Goal: Task Accomplishment & Management: Manage account settings

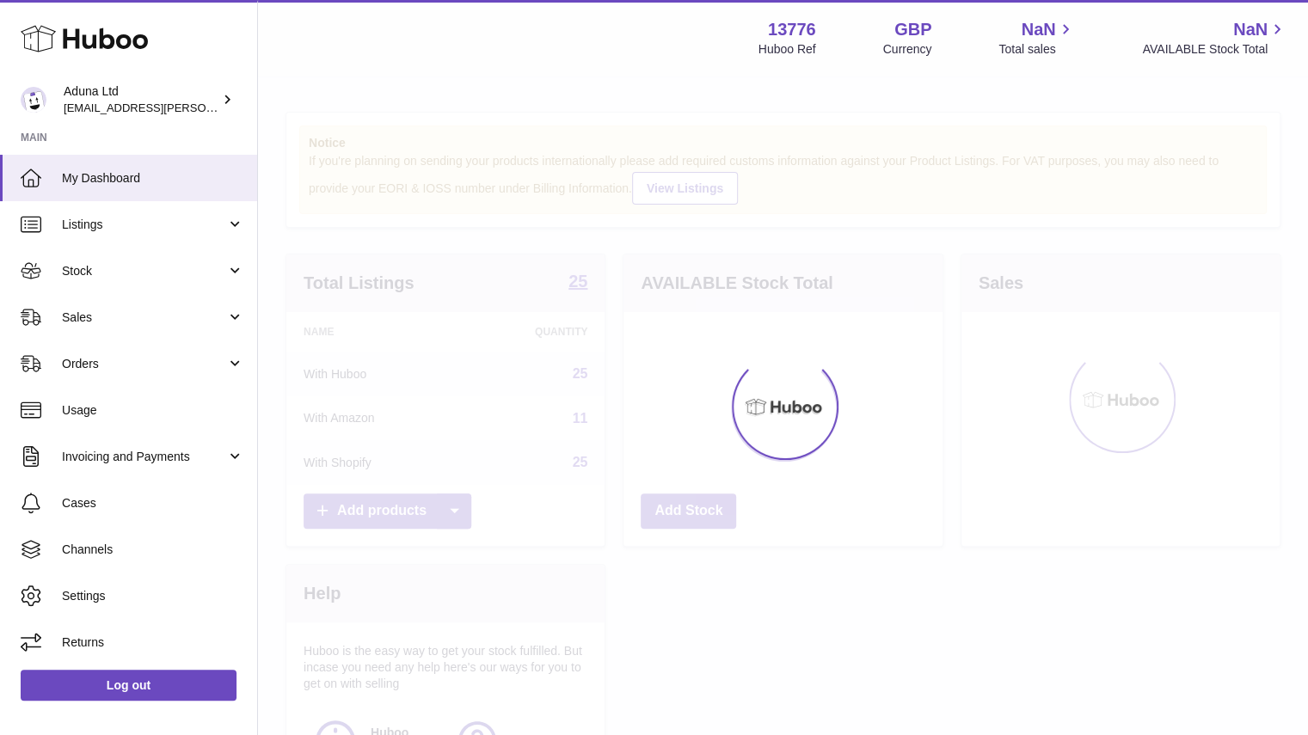
click at [372, 472] on td "With Shopify" at bounding box center [373, 462] width 175 height 45
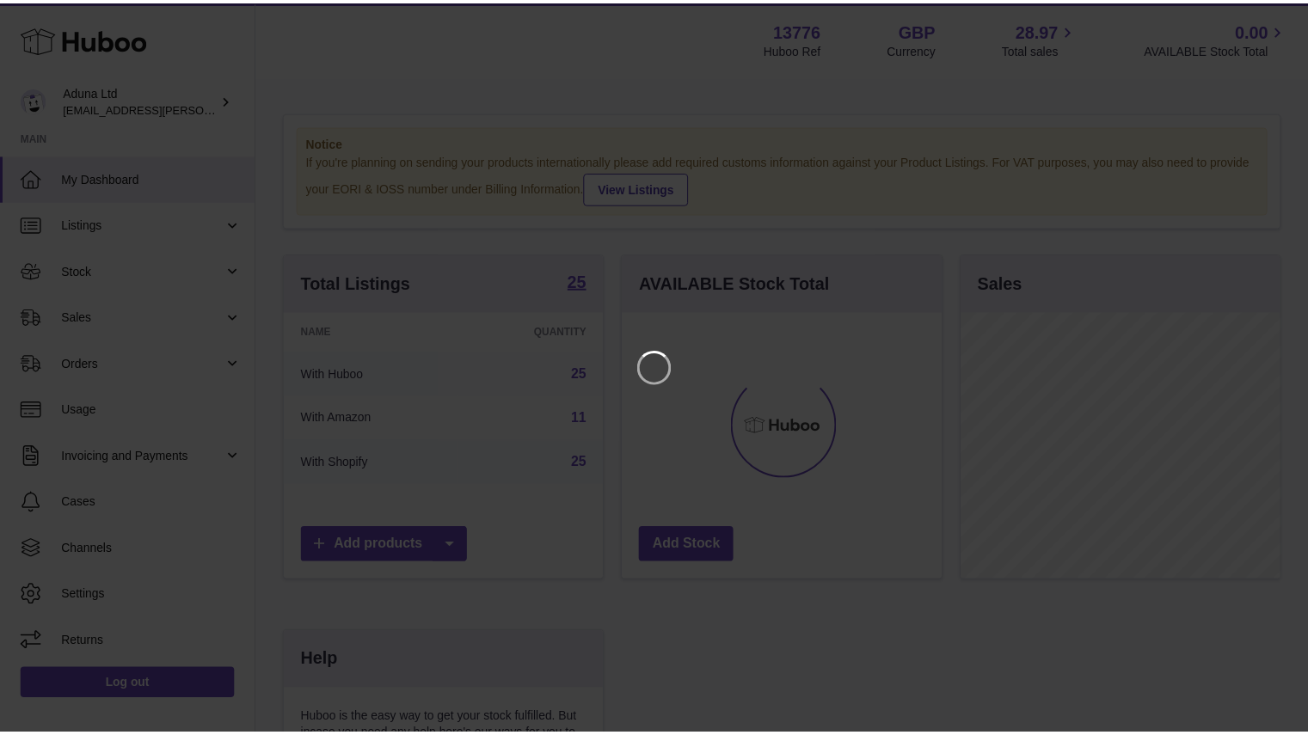
scroll to position [268, 323]
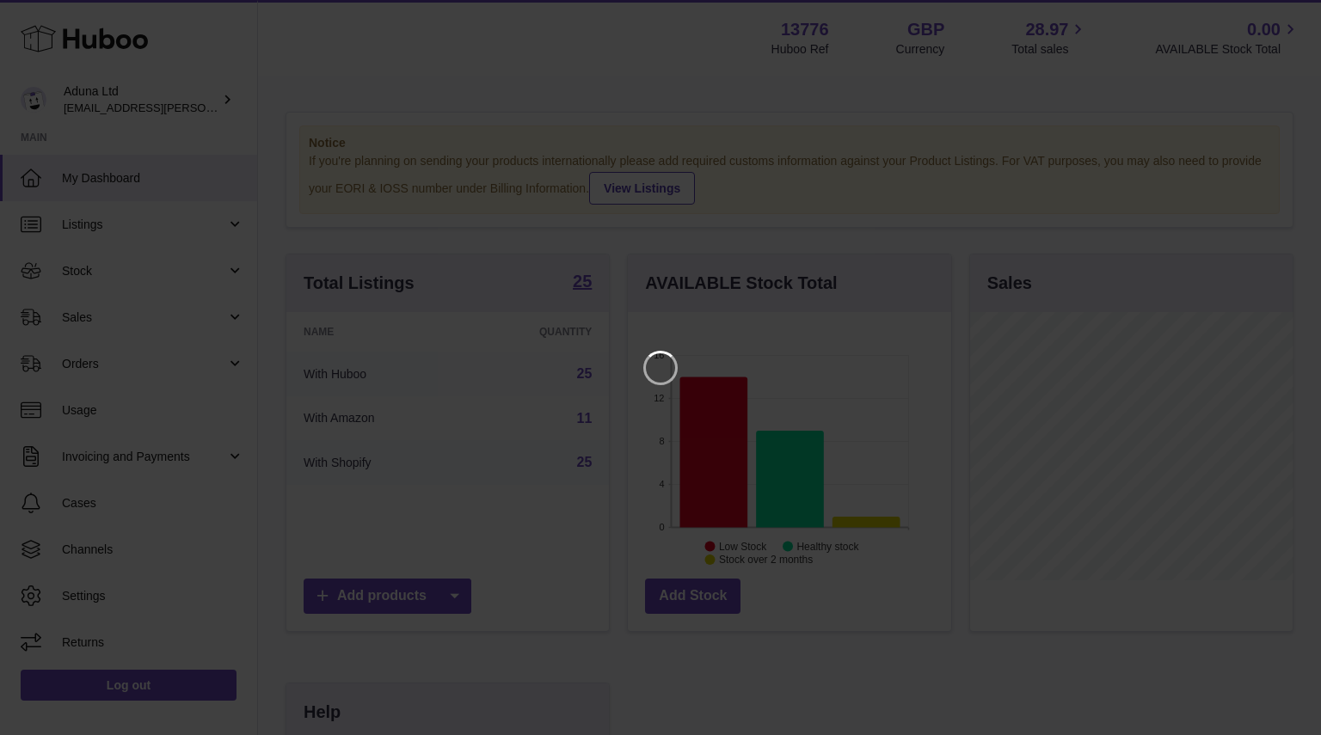
click at [455, 188] on iframe at bounding box center [660, 367] width 1252 height 667
click at [1266, 12] on icon "Close" at bounding box center [1276, 15] width 21 height 21
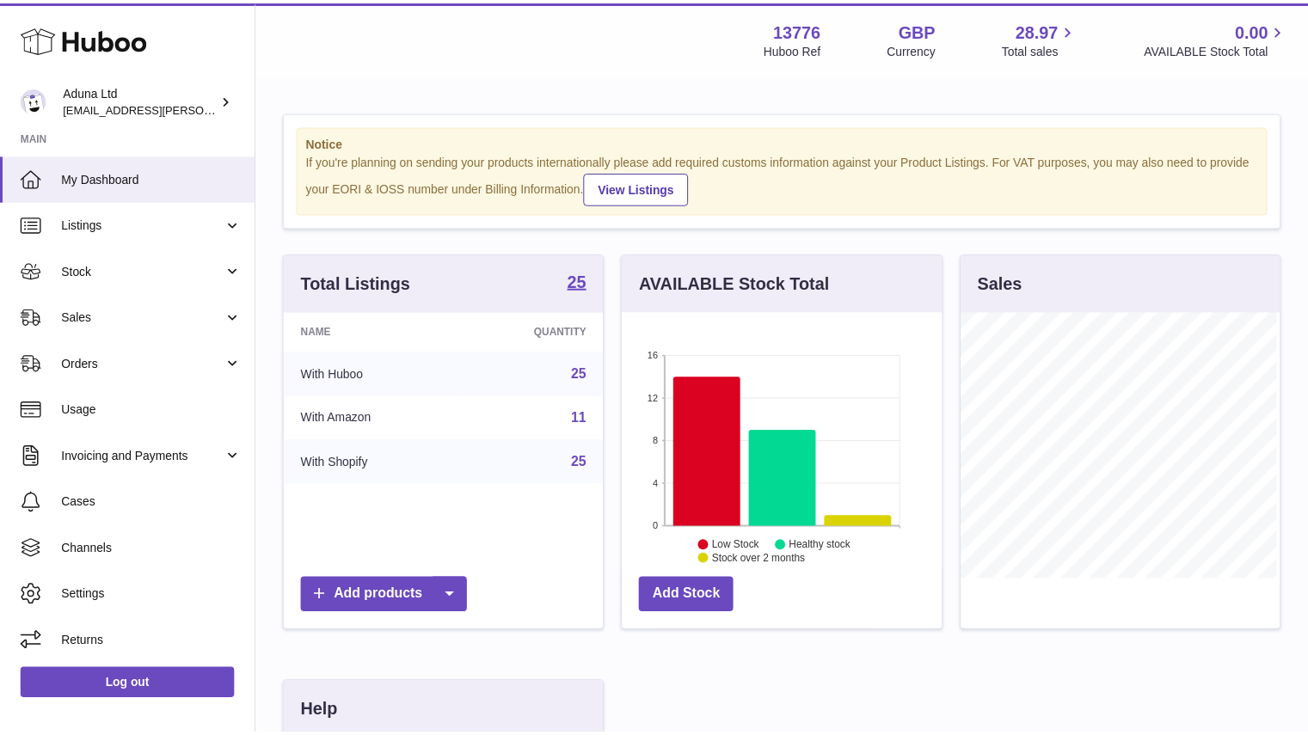
scroll to position [859909, 859858]
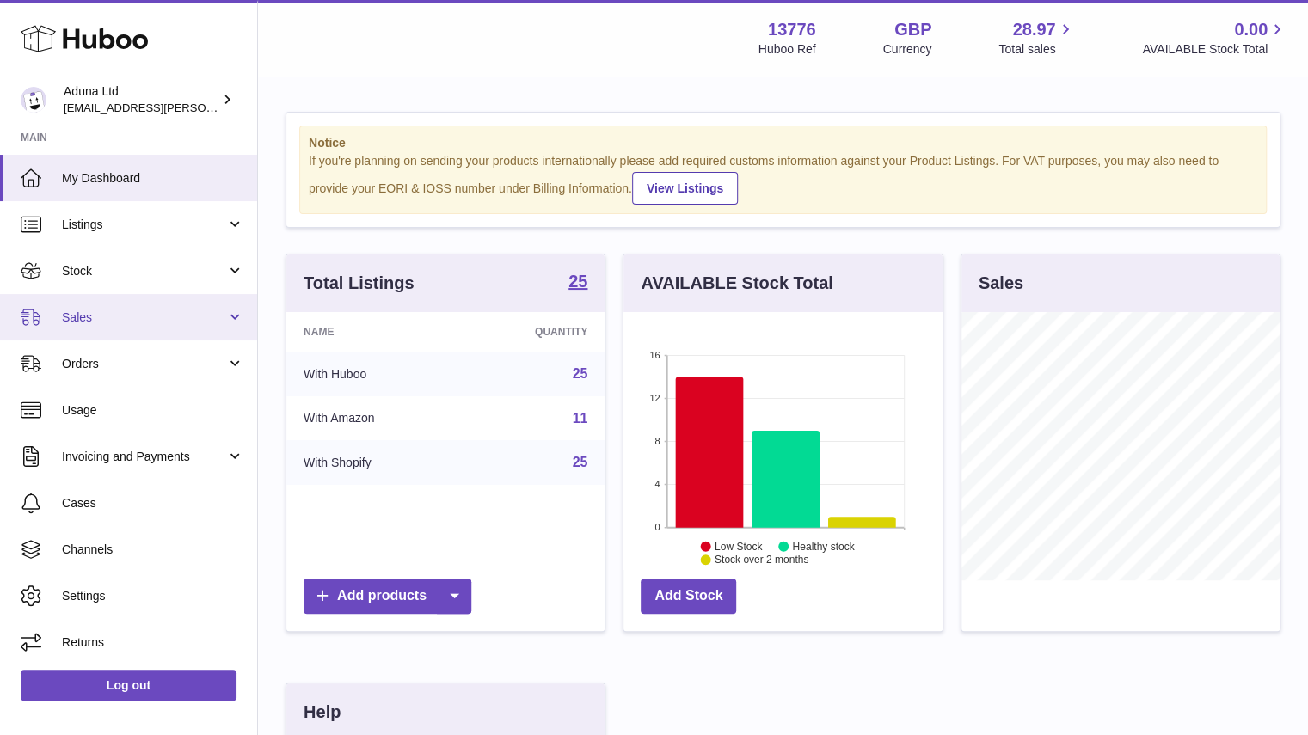
click at [202, 334] on link "Sales" at bounding box center [128, 317] width 257 height 46
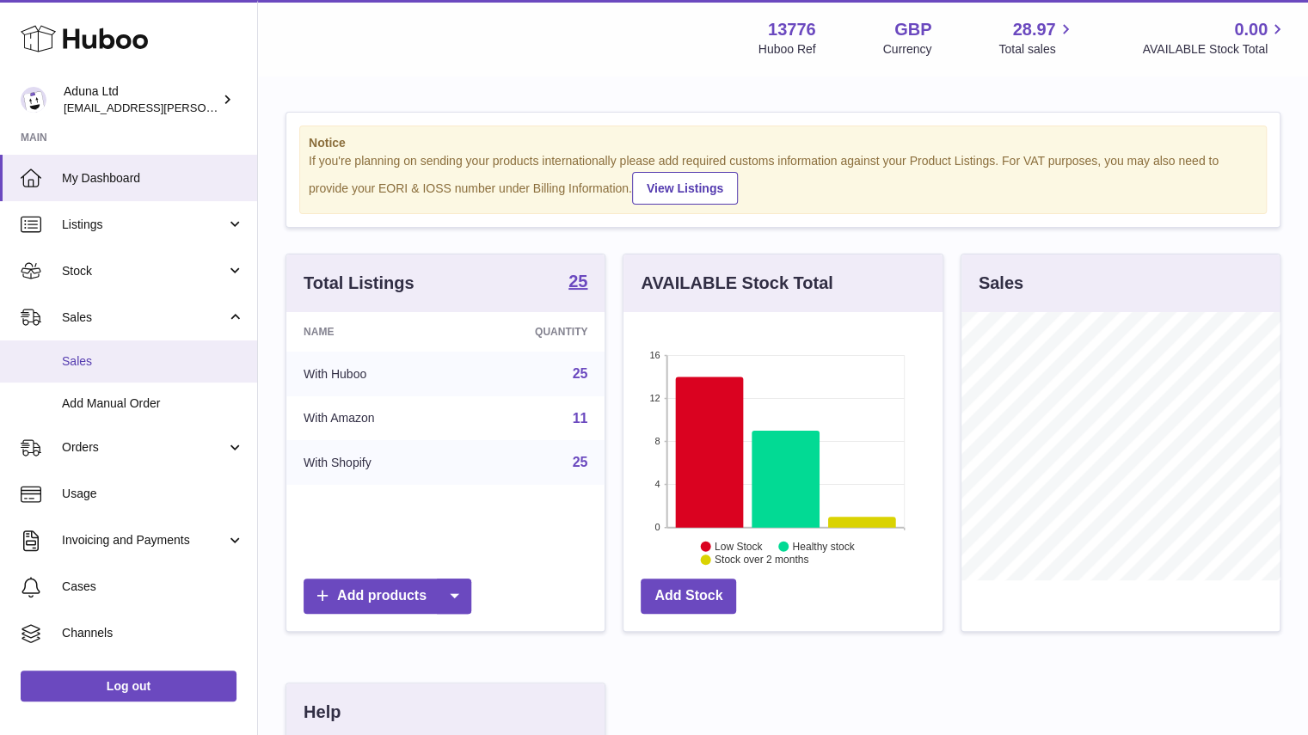
click at [143, 357] on span "Sales" at bounding box center [153, 362] width 182 height 16
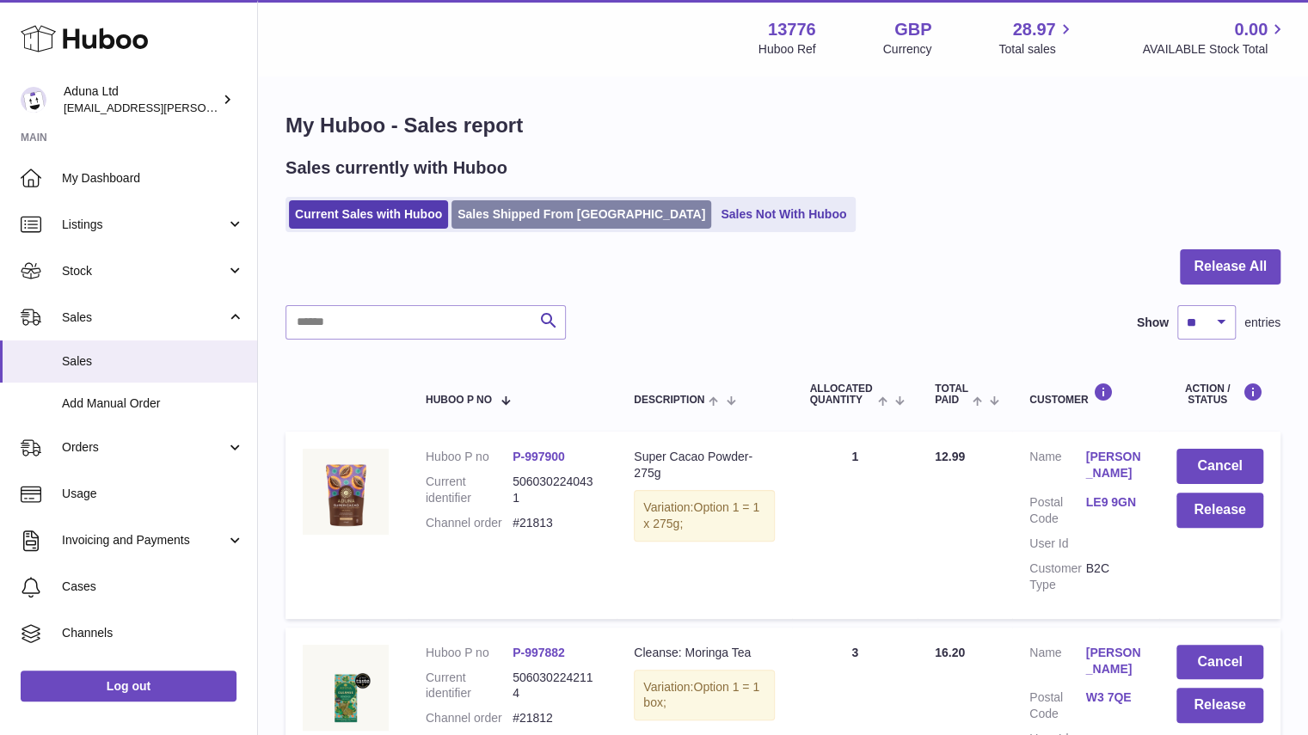
click at [535, 223] on link "Sales Shipped From [GEOGRAPHIC_DATA]" at bounding box center [582, 214] width 260 height 28
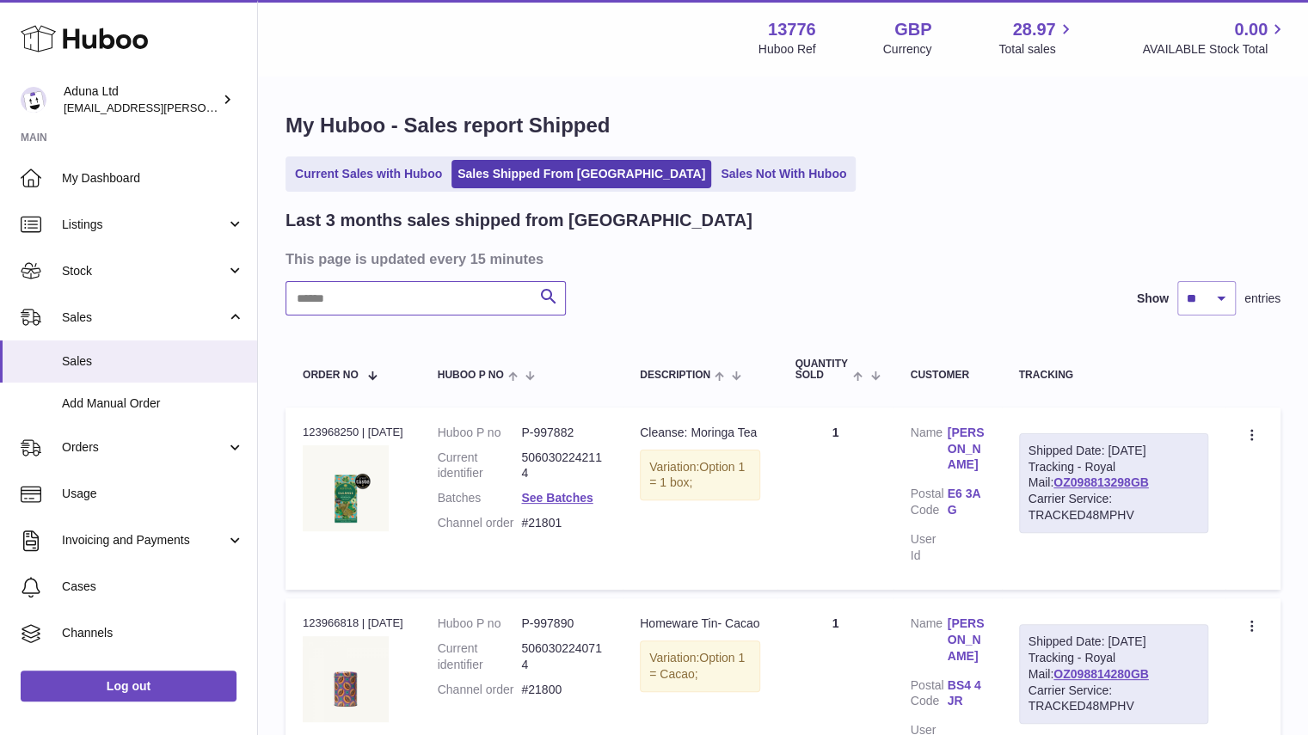
click at [378, 302] on input "text" at bounding box center [426, 298] width 280 height 34
paste input "*****"
type input "*****"
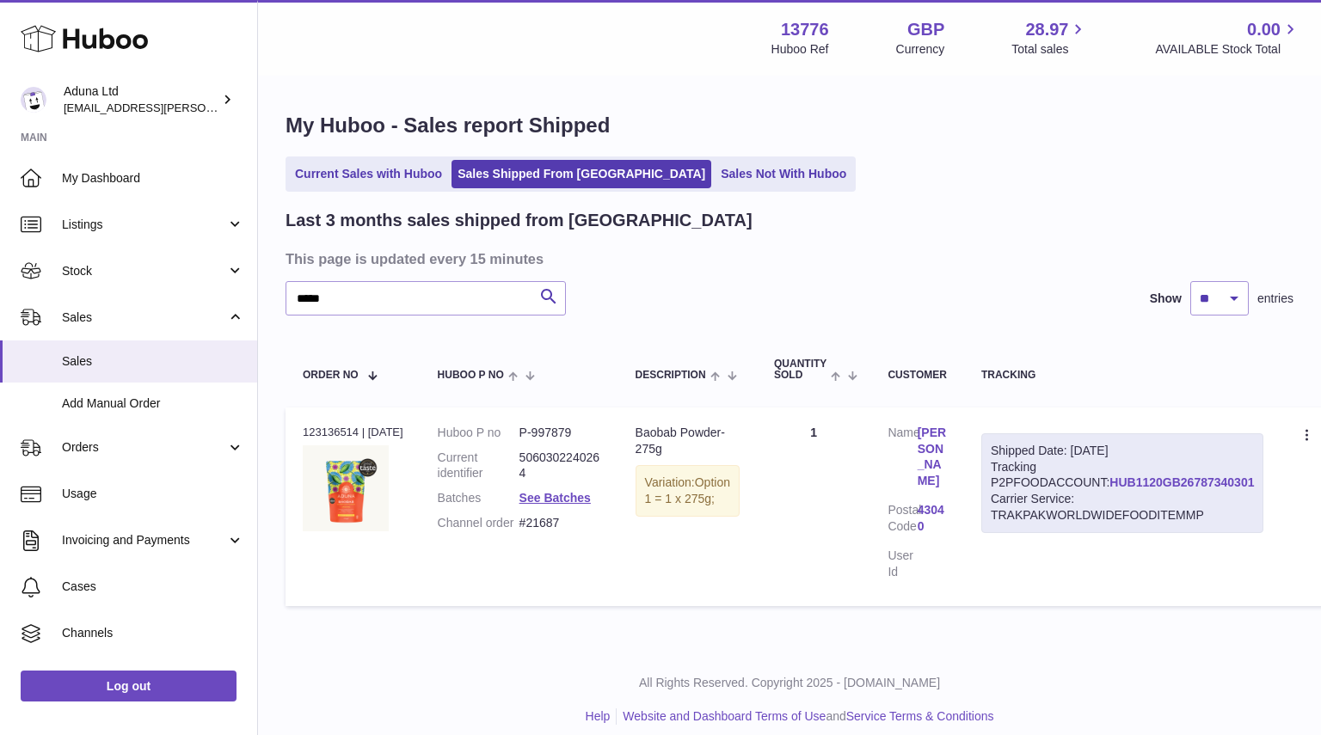
click at [1110, 484] on link "HUB1120GB26787340301" at bounding box center [1182, 483] width 145 height 14
drag, startPoint x: 353, startPoint y: 300, endPoint x: 217, endPoint y: 300, distance: 135.9
click at [217, 300] on div "Huboo Aduna Ltd deborahe.kamara@aduna.com Main My Dashboard Listings Not with H…" at bounding box center [660, 375] width 1321 height 751
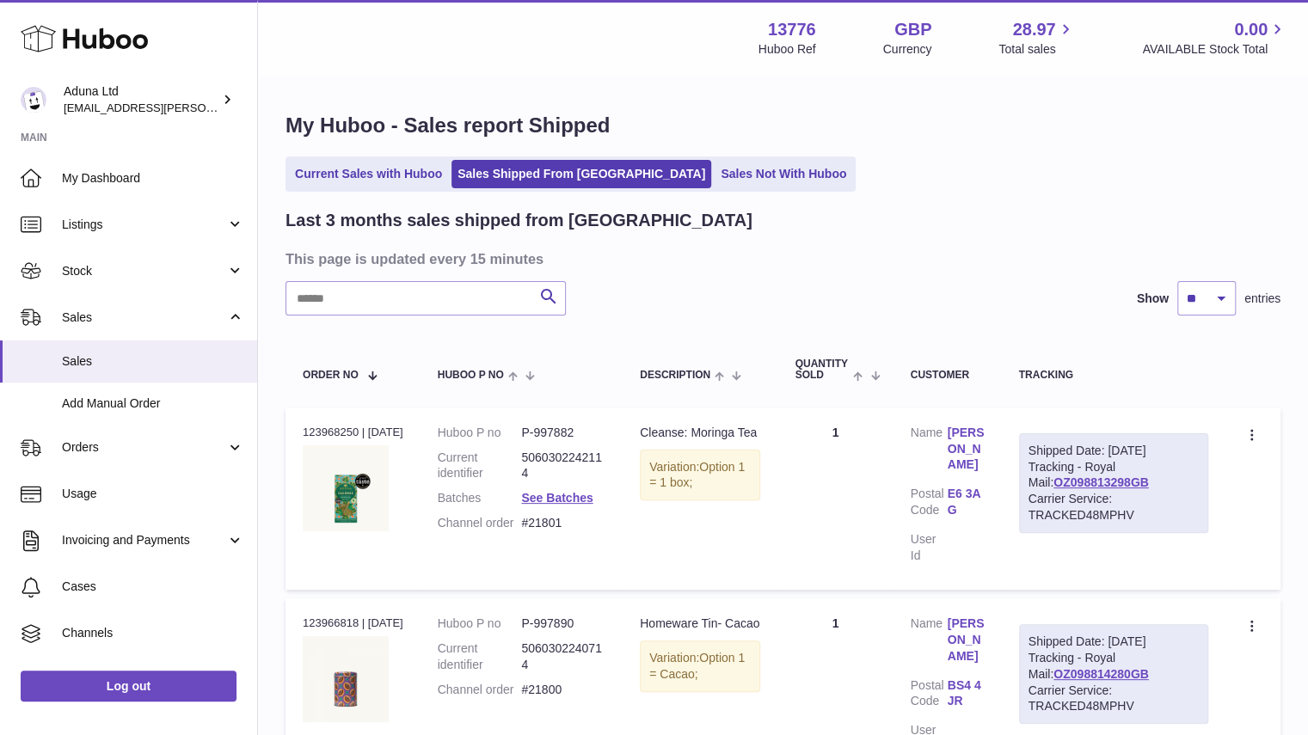
click at [715, 178] on link "Sales Not With Huboo" at bounding box center [784, 174] width 138 height 28
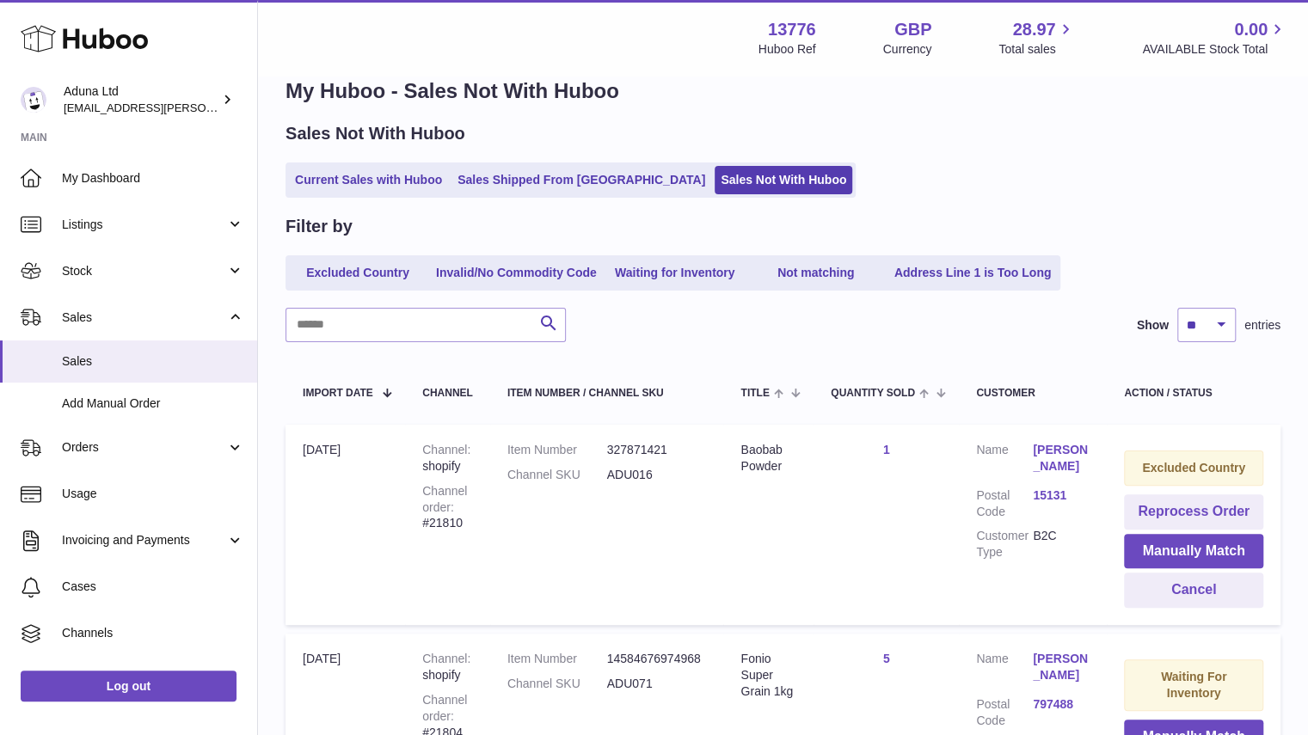
scroll to position [14, 0]
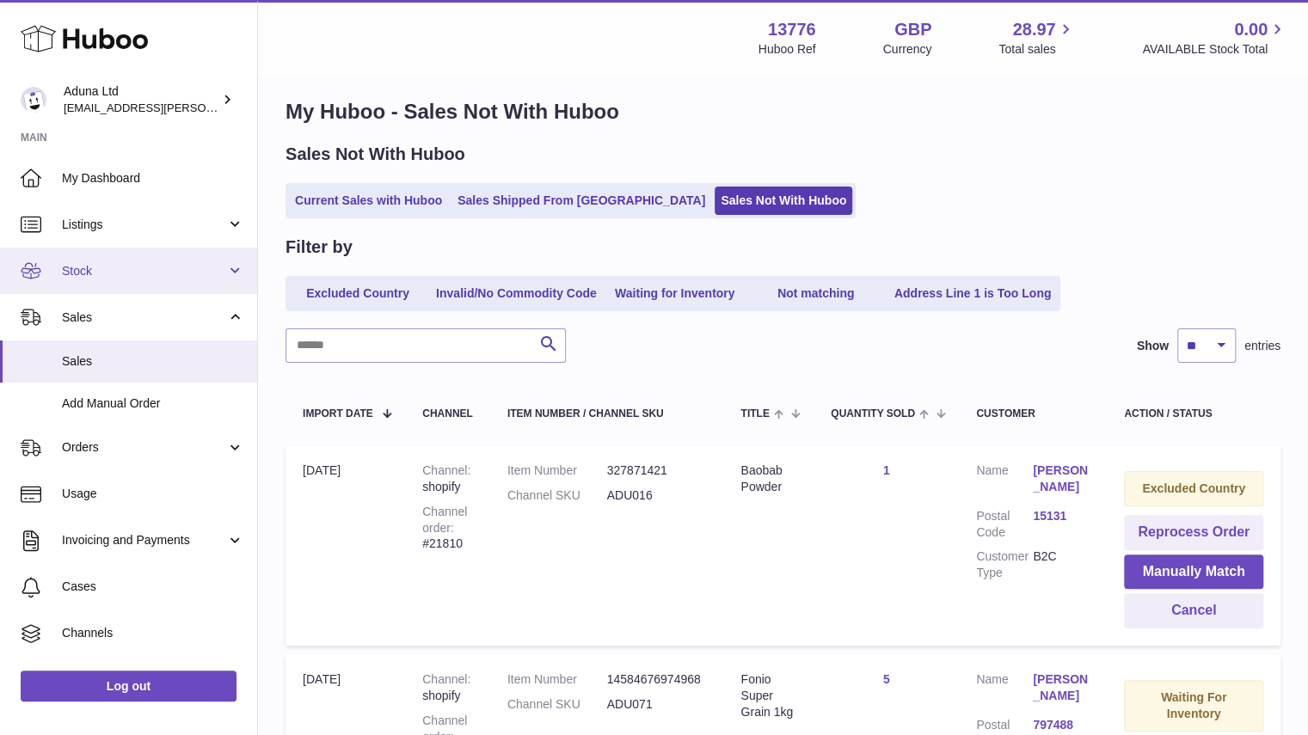
click at [232, 264] on link "Stock" at bounding box center [128, 271] width 257 height 46
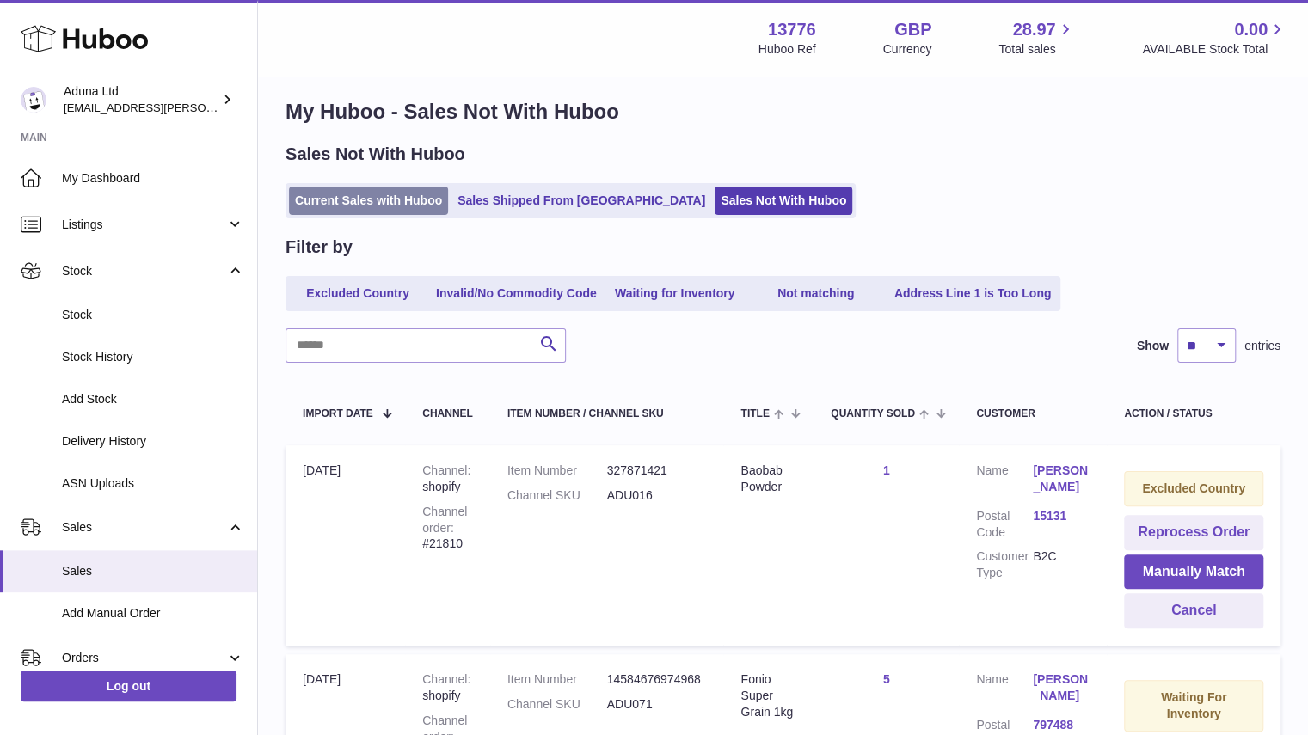
click at [415, 190] on link "Current Sales with Huboo" at bounding box center [368, 201] width 159 height 28
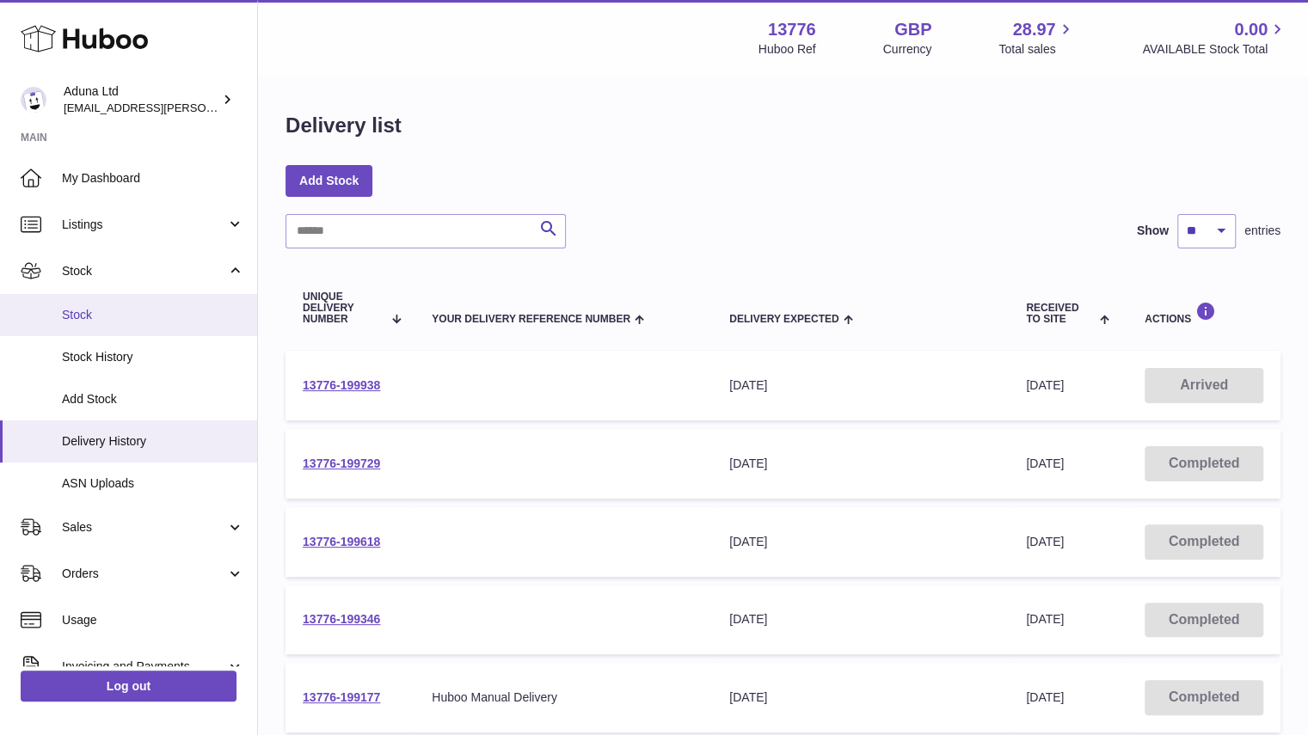
click at [179, 331] on link "Stock" at bounding box center [128, 315] width 257 height 42
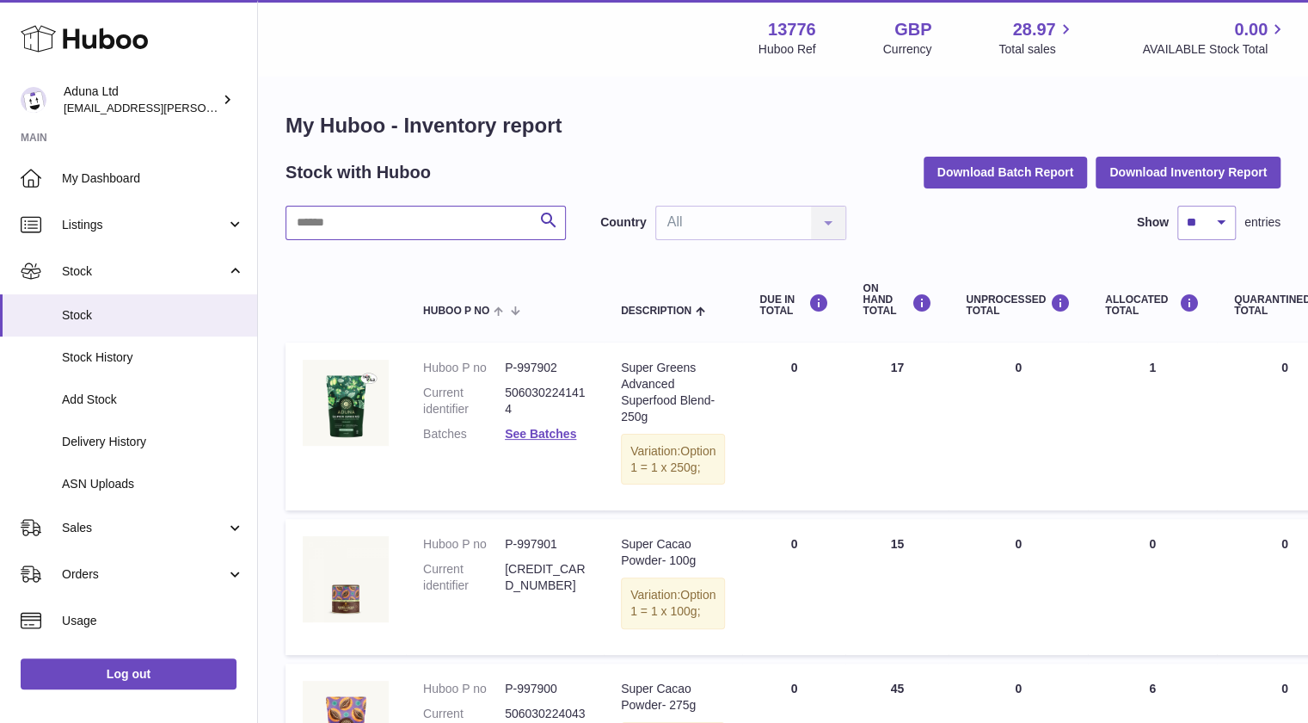
click at [403, 238] on input "text" at bounding box center [426, 223] width 280 height 34
type input "*****"
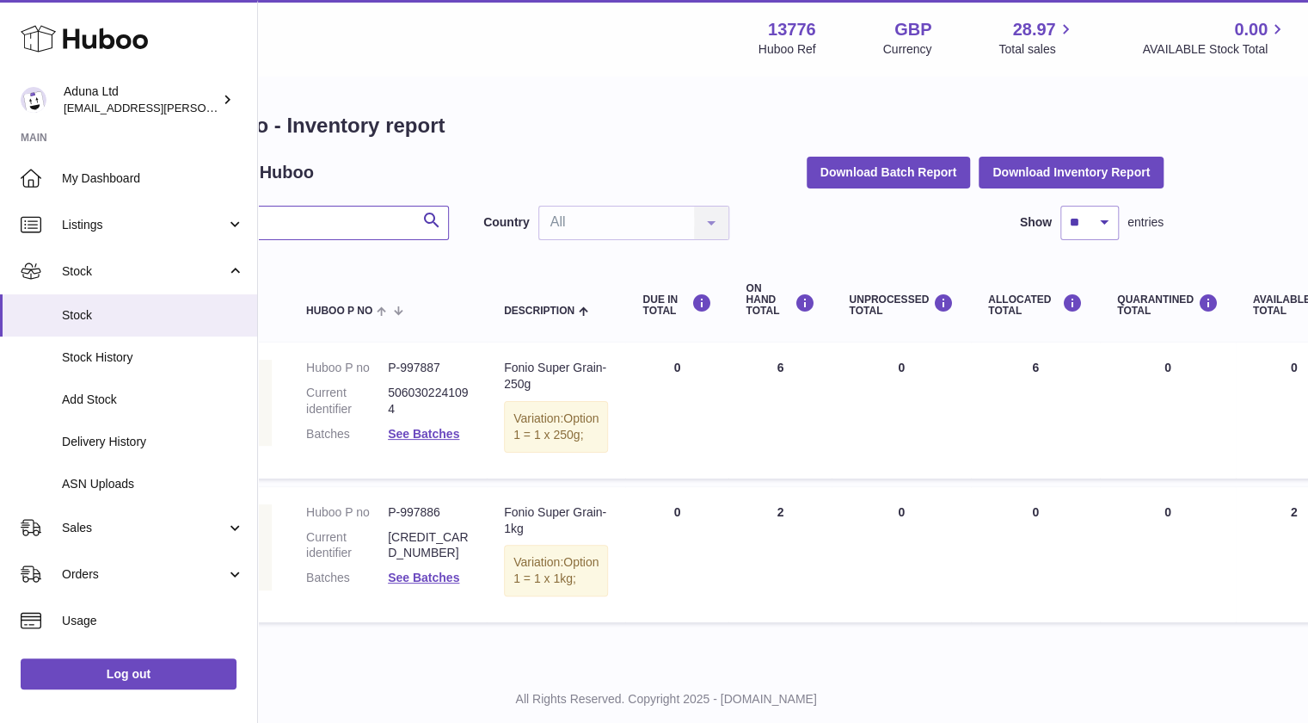
scroll to position [0, 58]
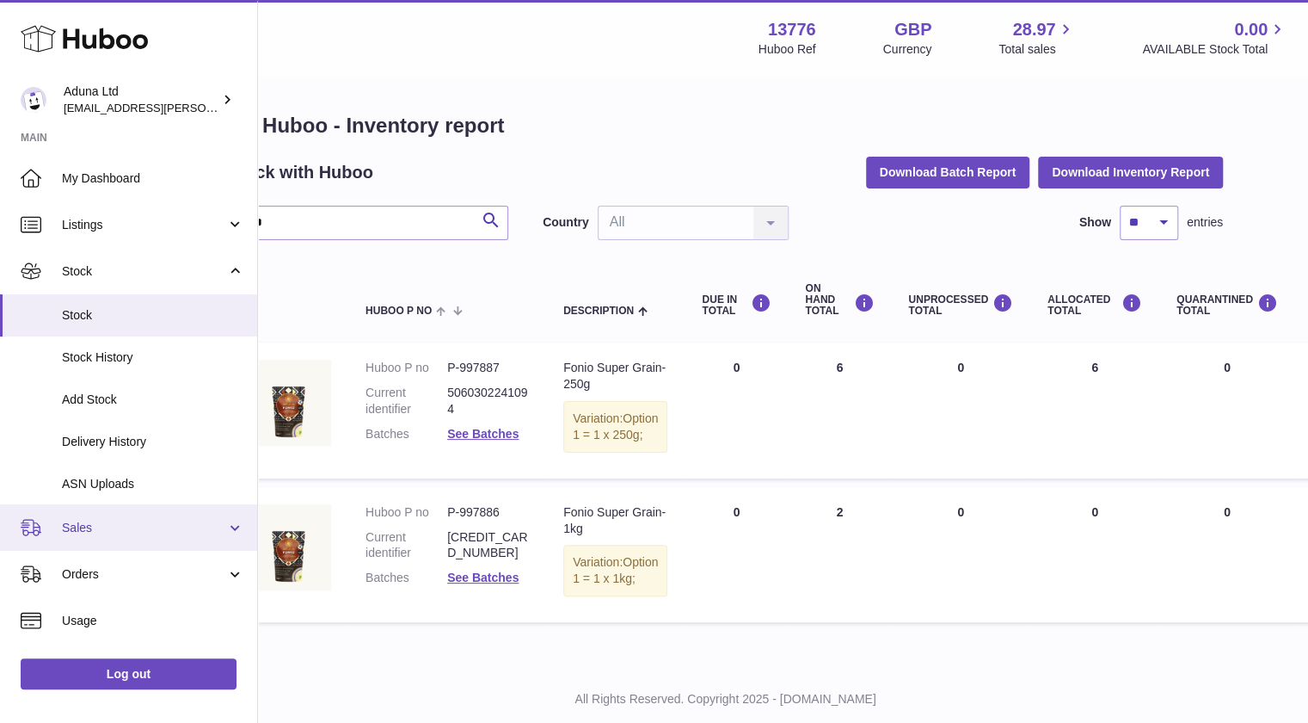
click at [153, 532] on span "Sales" at bounding box center [144, 528] width 164 height 16
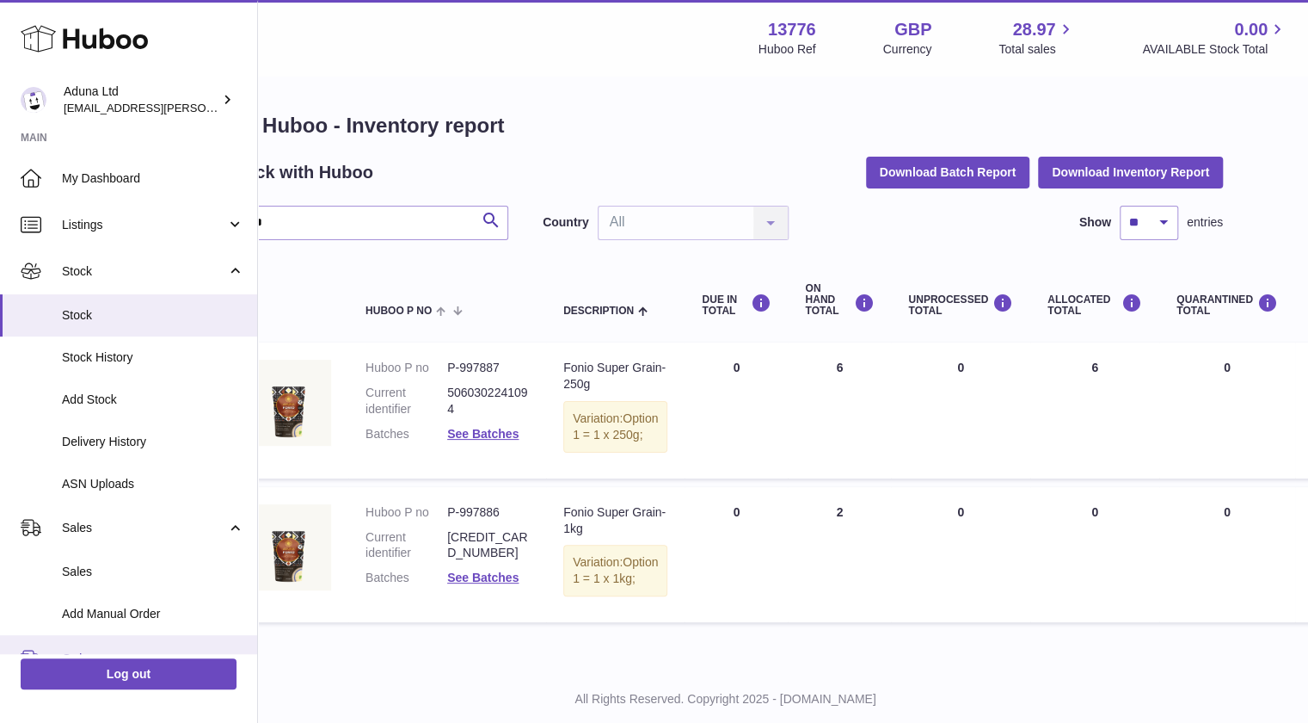
click at [103, 655] on span "Orders" at bounding box center [144, 658] width 164 height 16
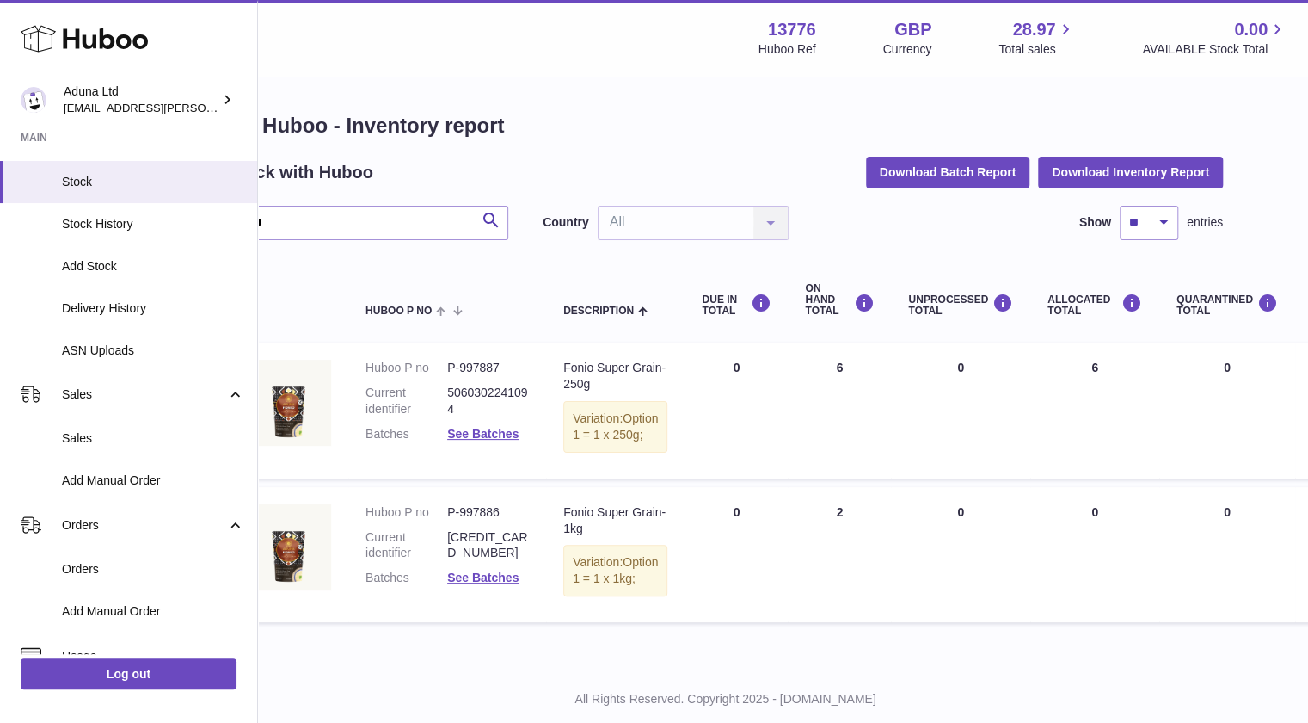
scroll to position [136, 0]
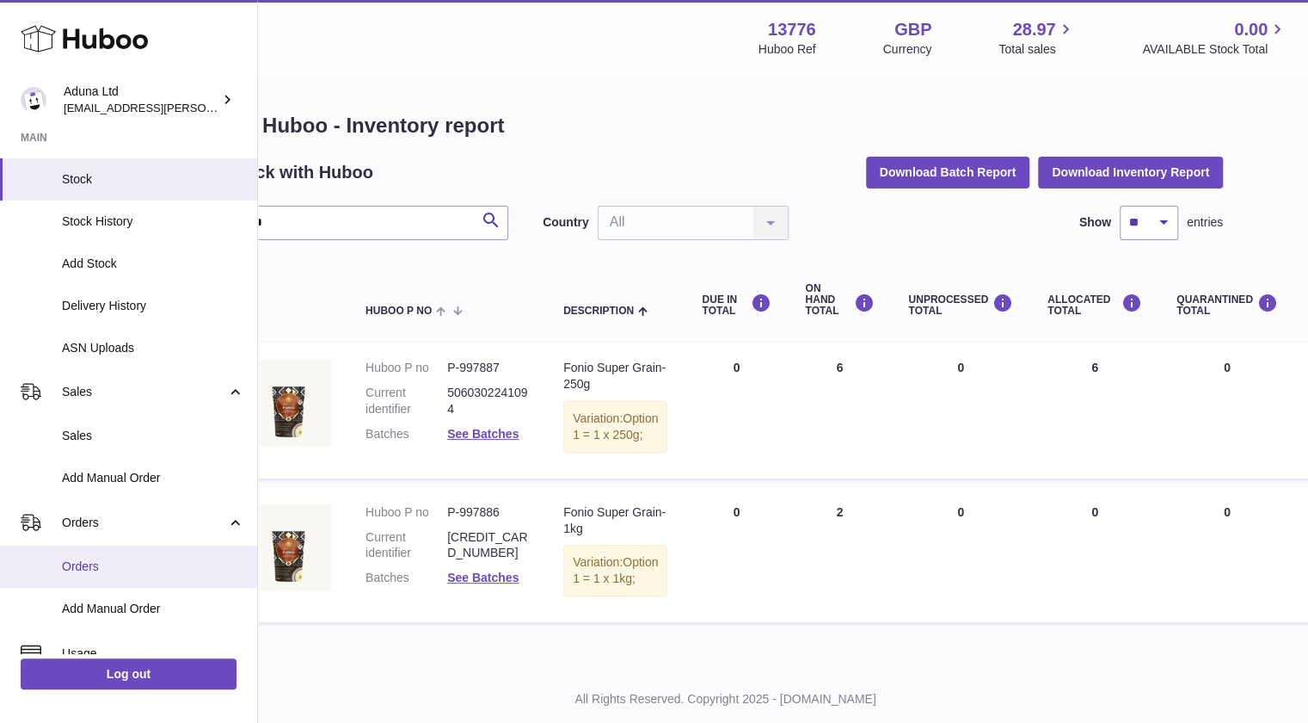
click at [143, 558] on span "Orders" at bounding box center [153, 566] width 182 height 16
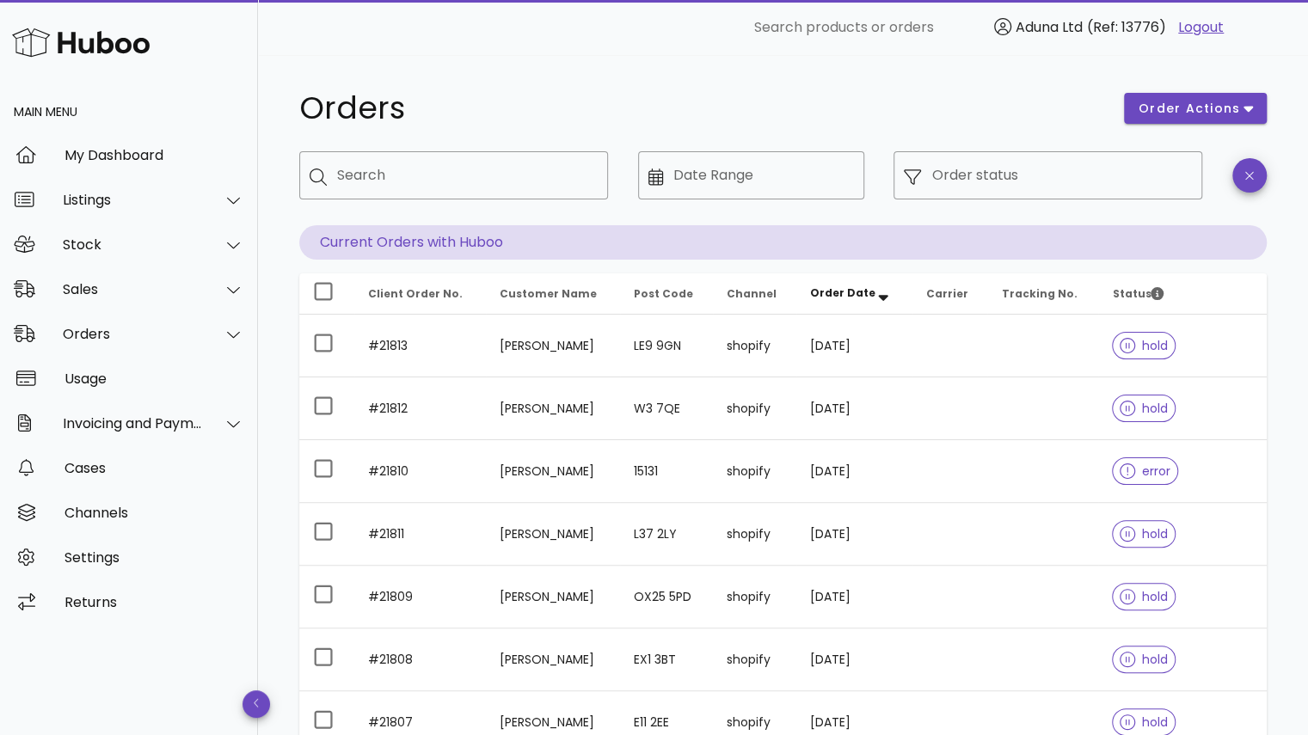
scroll to position [268, 0]
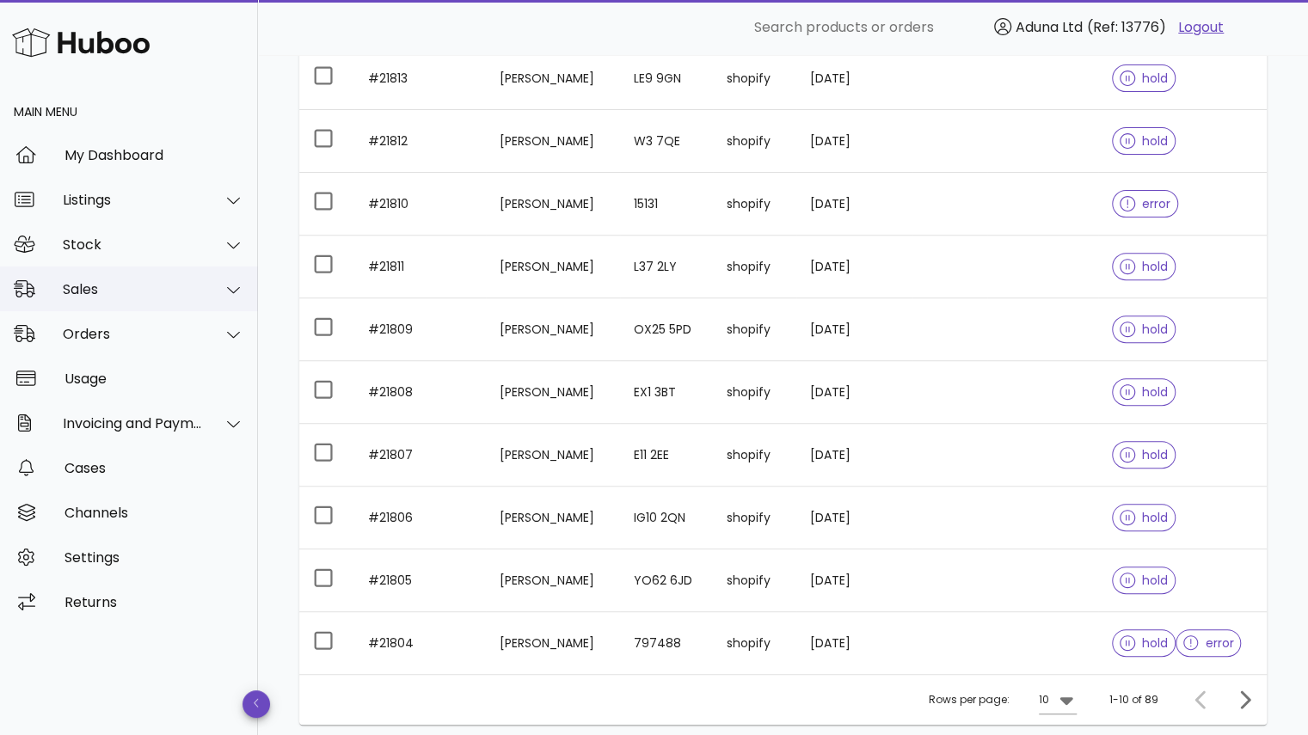
click at [157, 286] on div "Sales" at bounding box center [133, 289] width 140 height 16
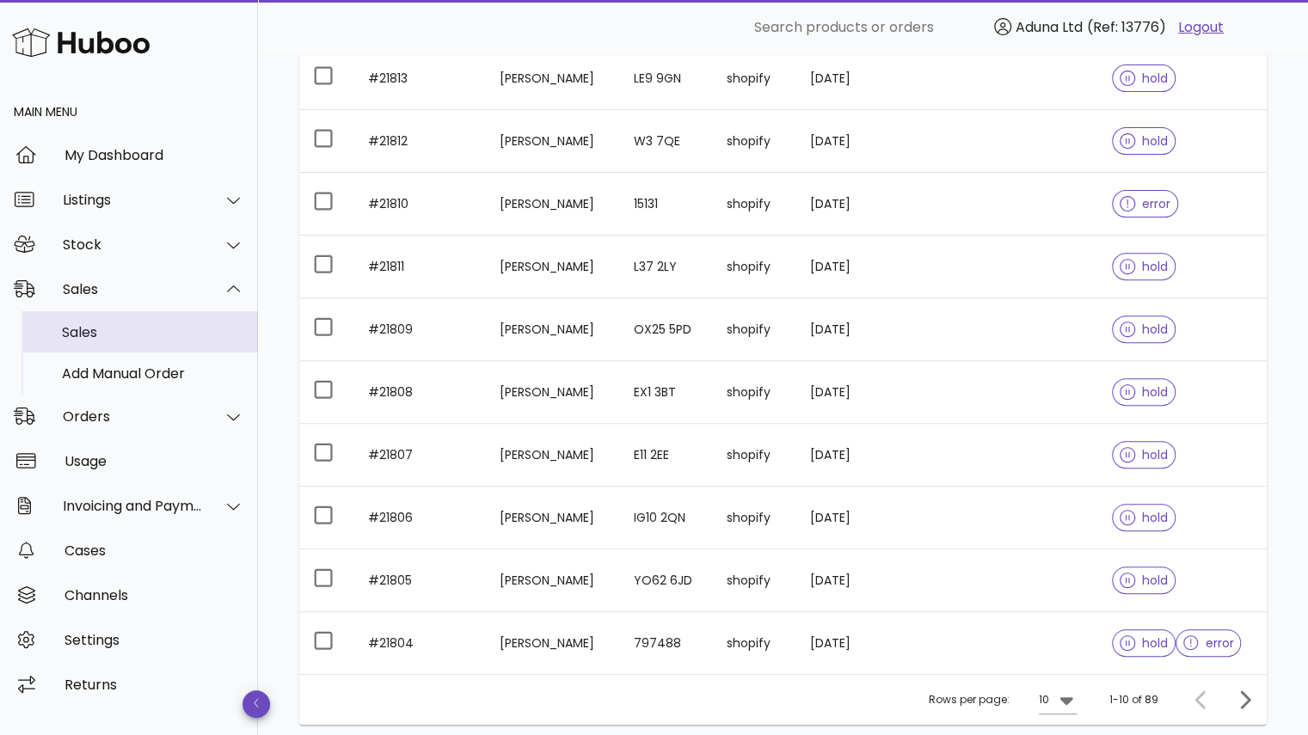
click at [135, 323] on div "Sales" at bounding box center [153, 332] width 182 height 37
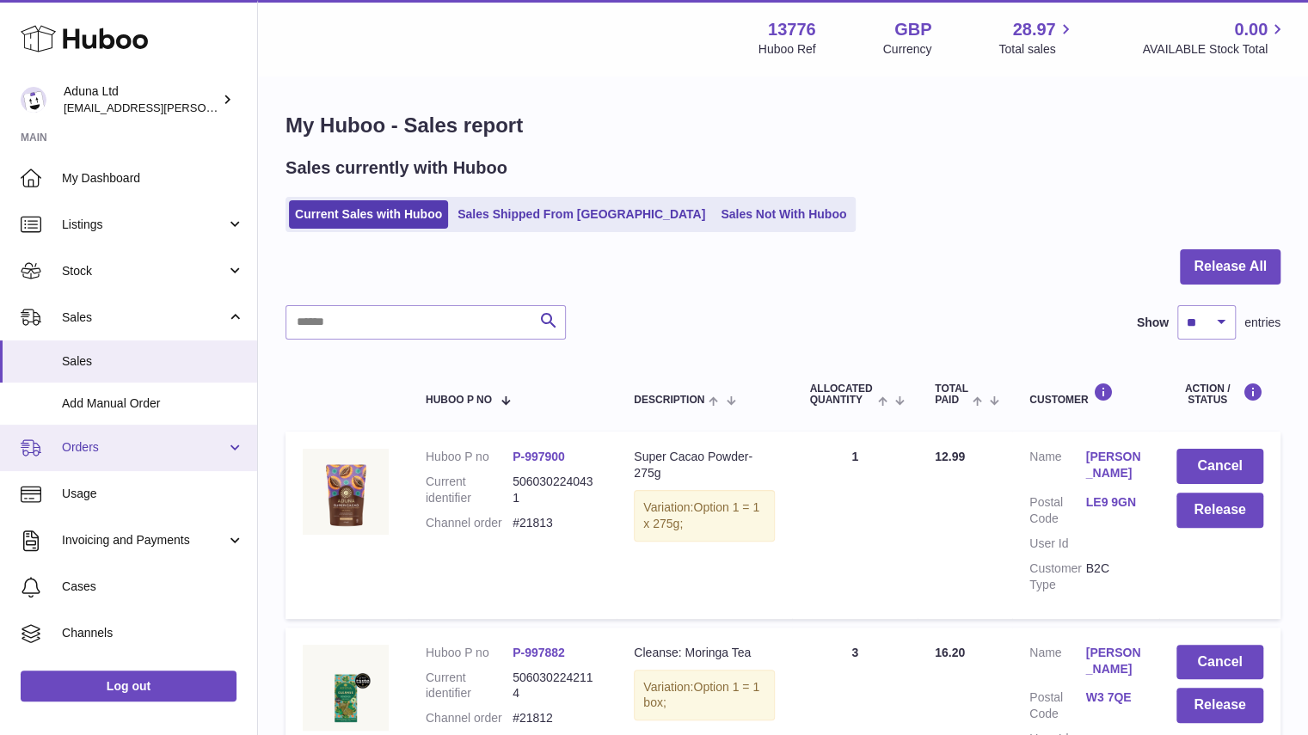
click at [149, 462] on link "Orders" at bounding box center [128, 448] width 257 height 46
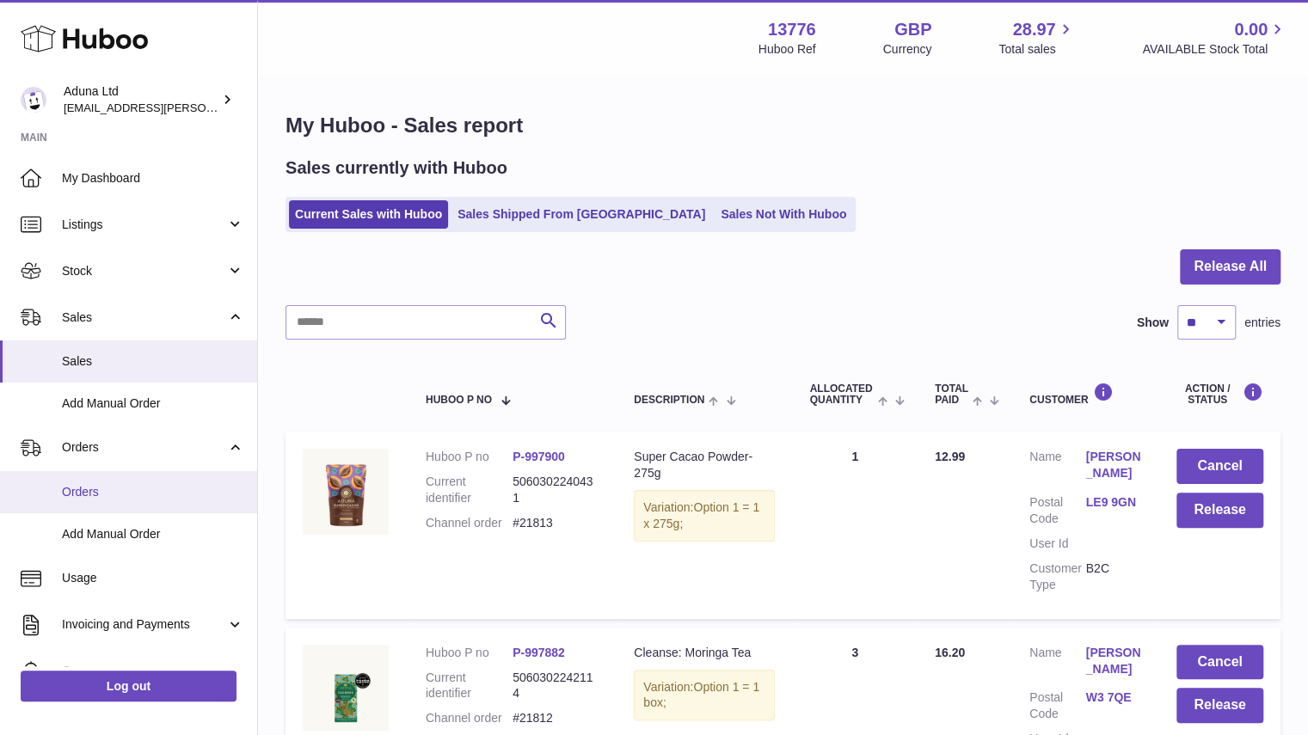
click at [125, 482] on link "Orders" at bounding box center [128, 492] width 257 height 42
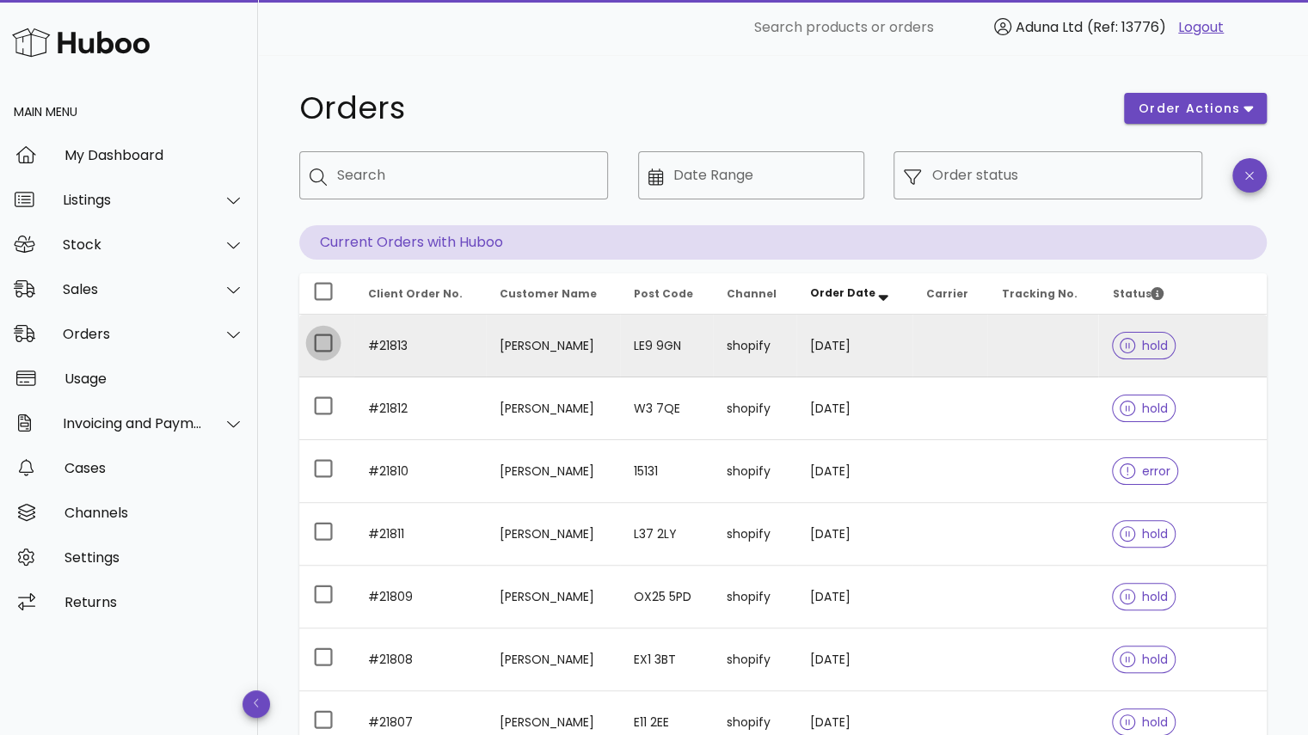
click at [315, 347] on div at bounding box center [323, 343] width 29 height 29
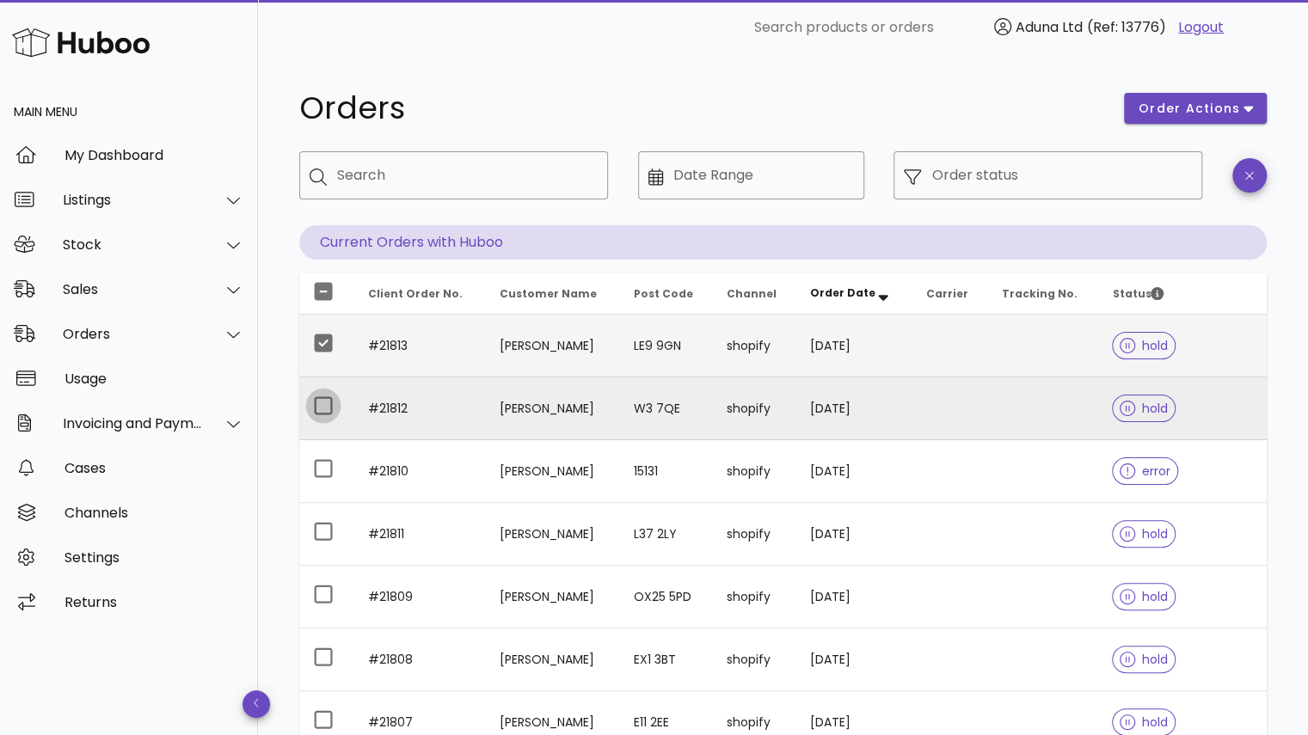
click at [322, 403] on div at bounding box center [323, 405] width 29 height 29
click at [1175, 98] on button "order actions" at bounding box center [1195, 108] width 143 height 31
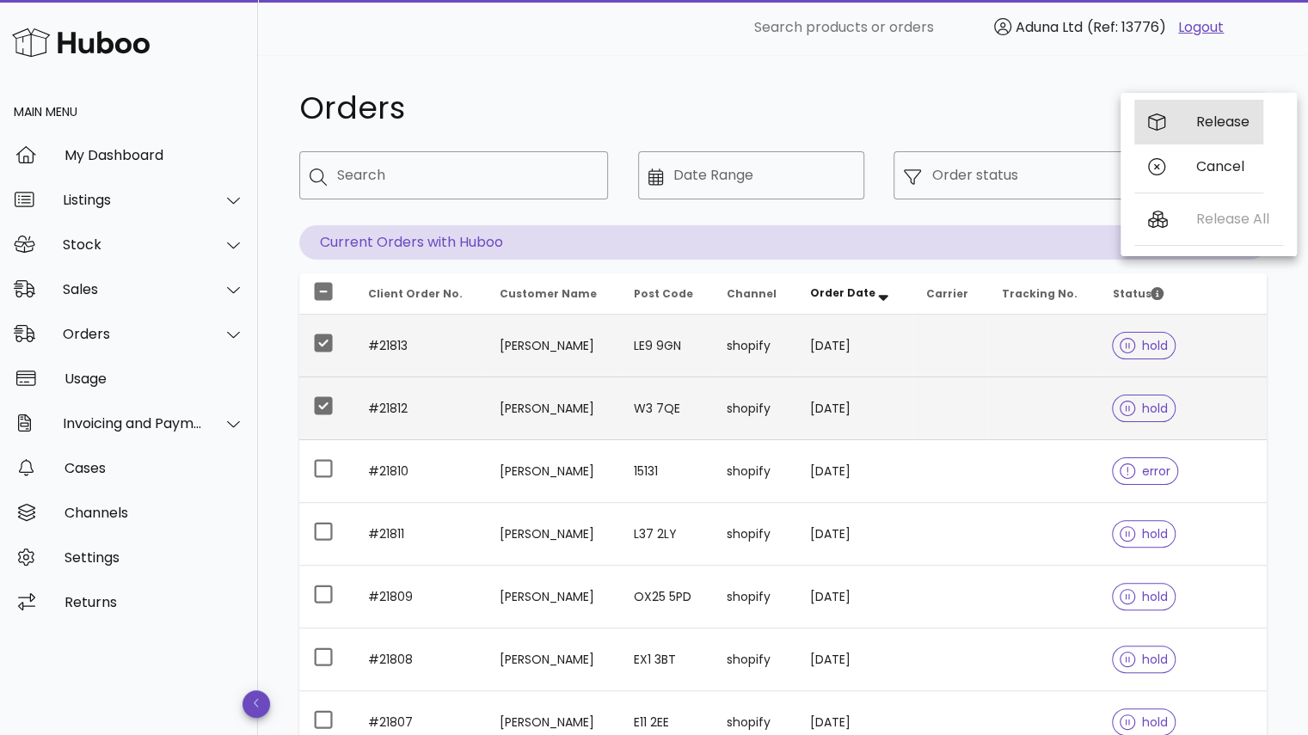
click at [1220, 126] on div "Release" at bounding box center [1223, 122] width 53 height 16
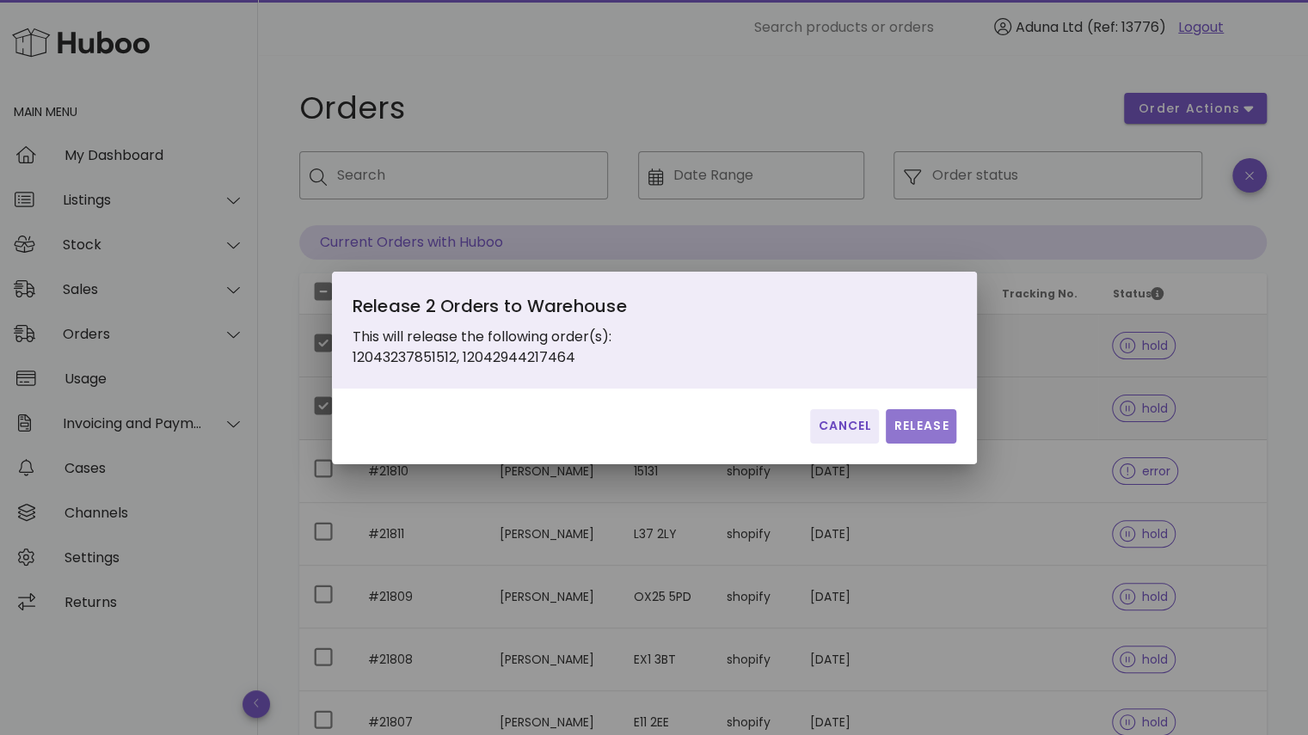
click at [929, 426] on span "Release" at bounding box center [921, 426] width 56 height 18
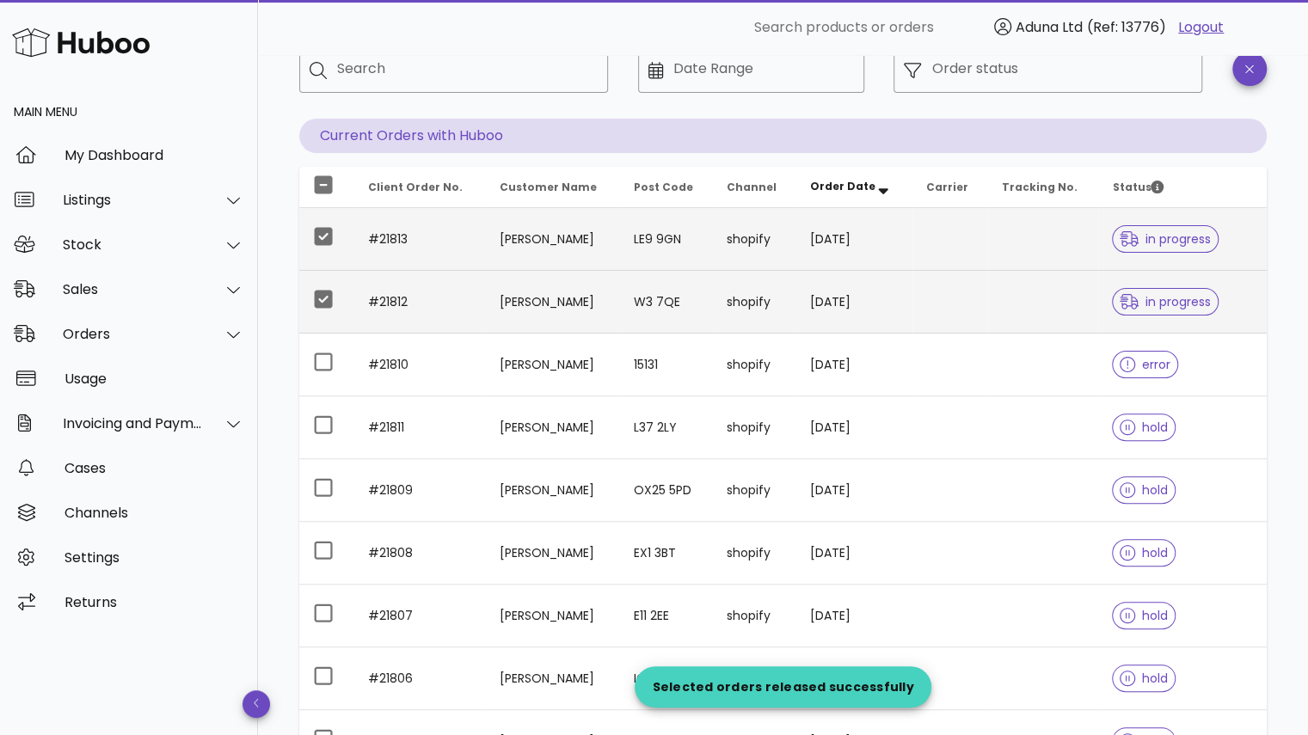
scroll to position [124, 0]
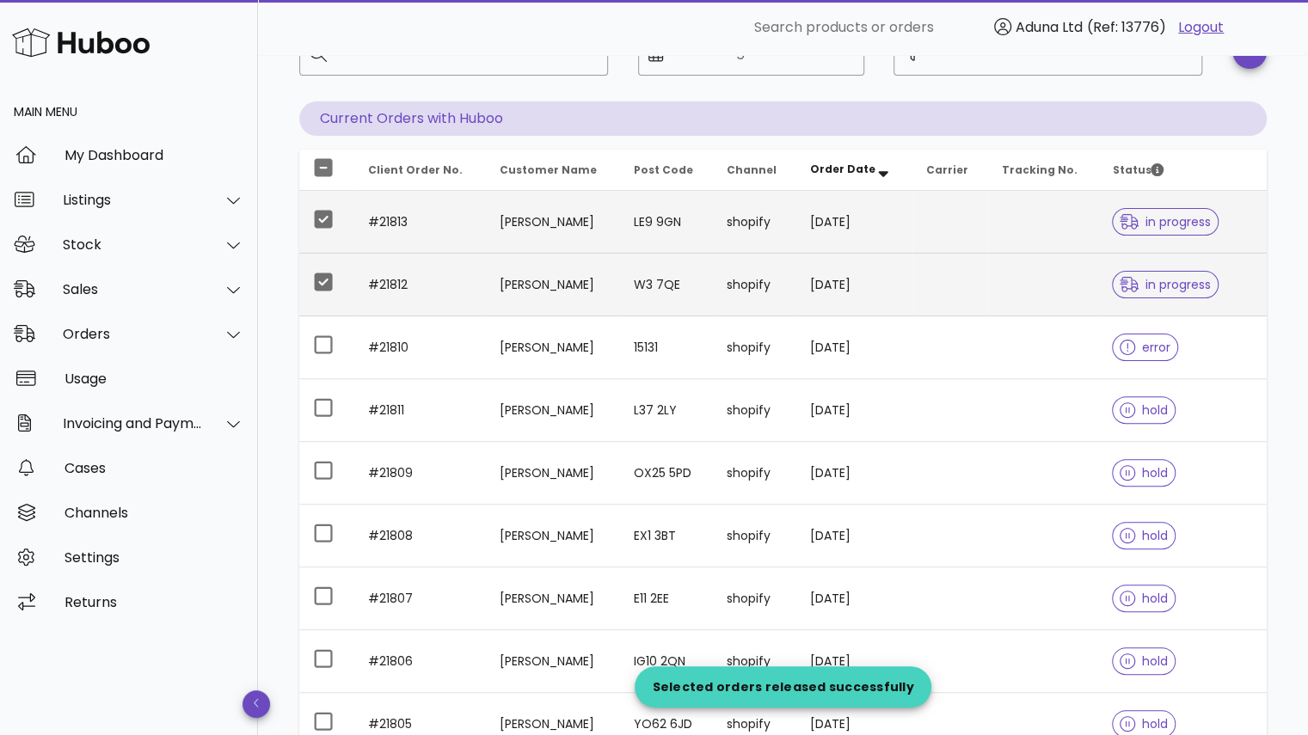
drag, startPoint x: 520, startPoint y: 349, endPoint x: 406, endPoint y: 97, distance: 276.4
click at [406, 97] on div "​ Search" at bounding box center [453, 65] width 309 height 74
click at [325, 169] on div at bounding box center [323, 167] width 29 height 29
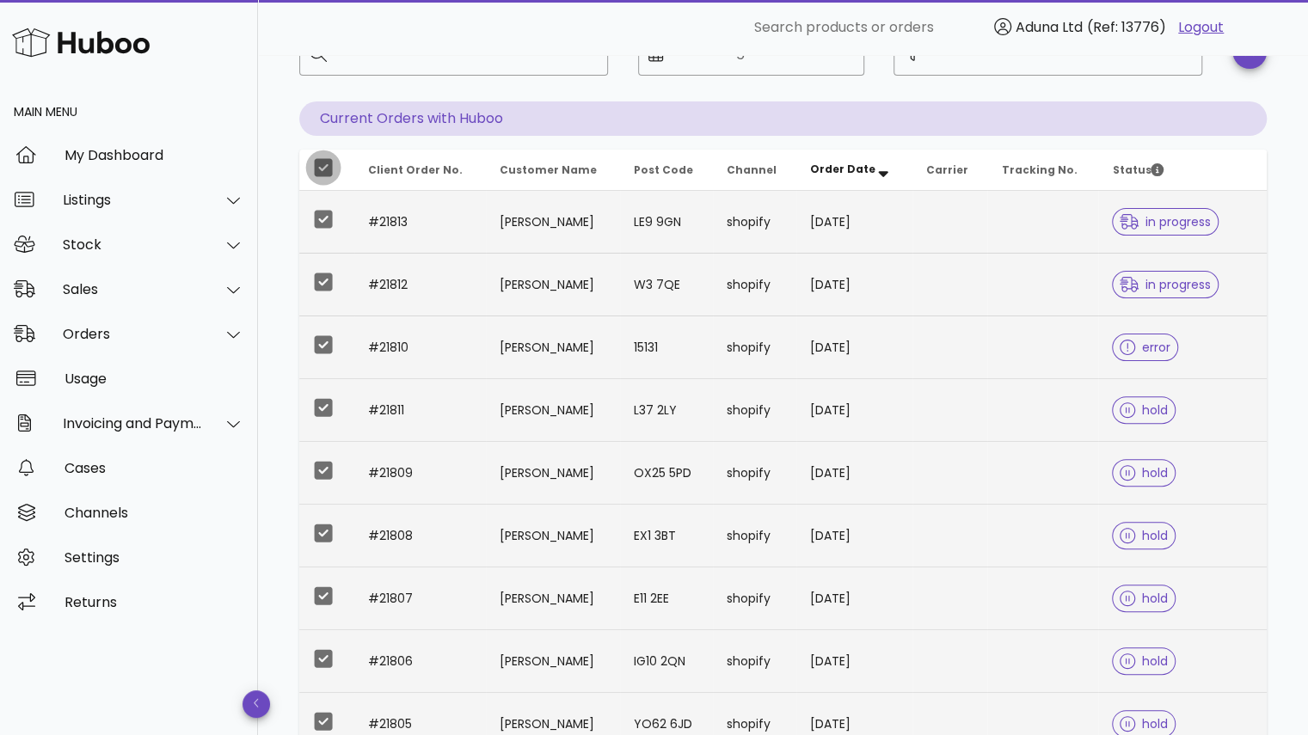
click at [325, 169] on div at bounding box center [323, 167] width 29 height 29
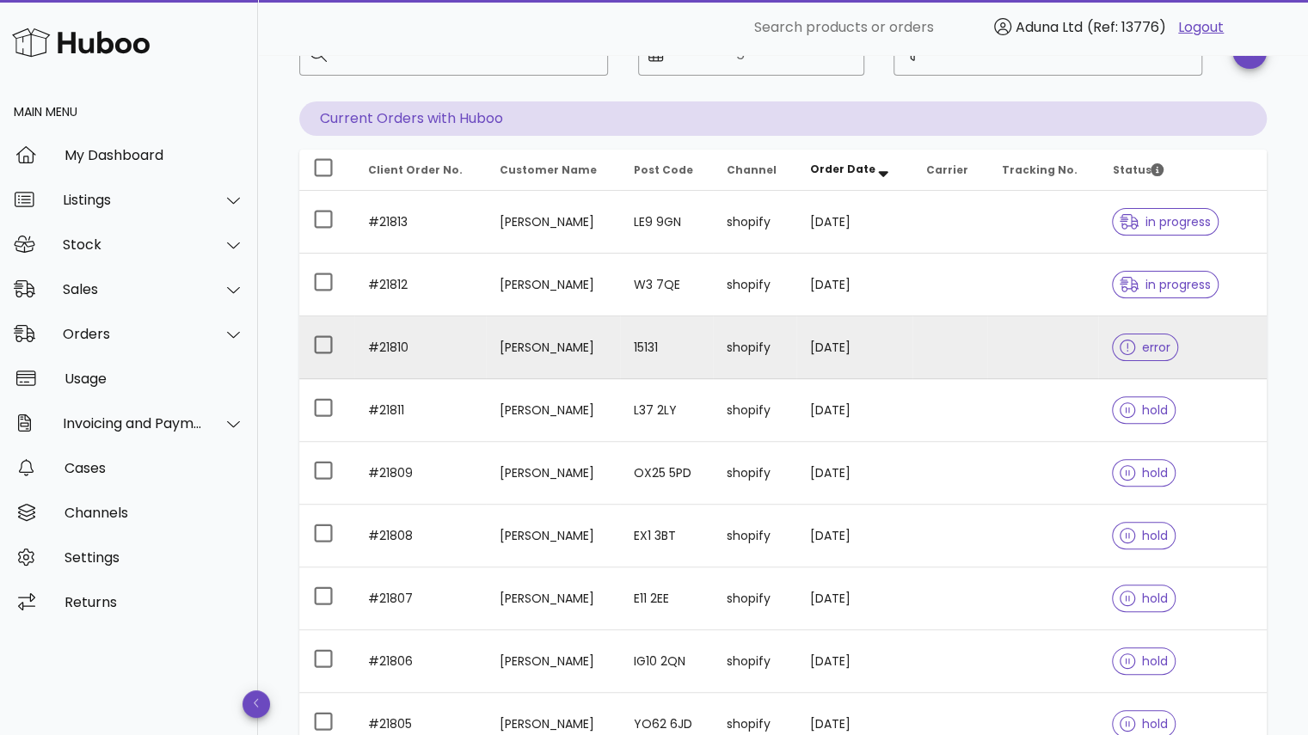
click at [391, 339] on td "#21810" at bounding box center [420, 348] width 132 height 63
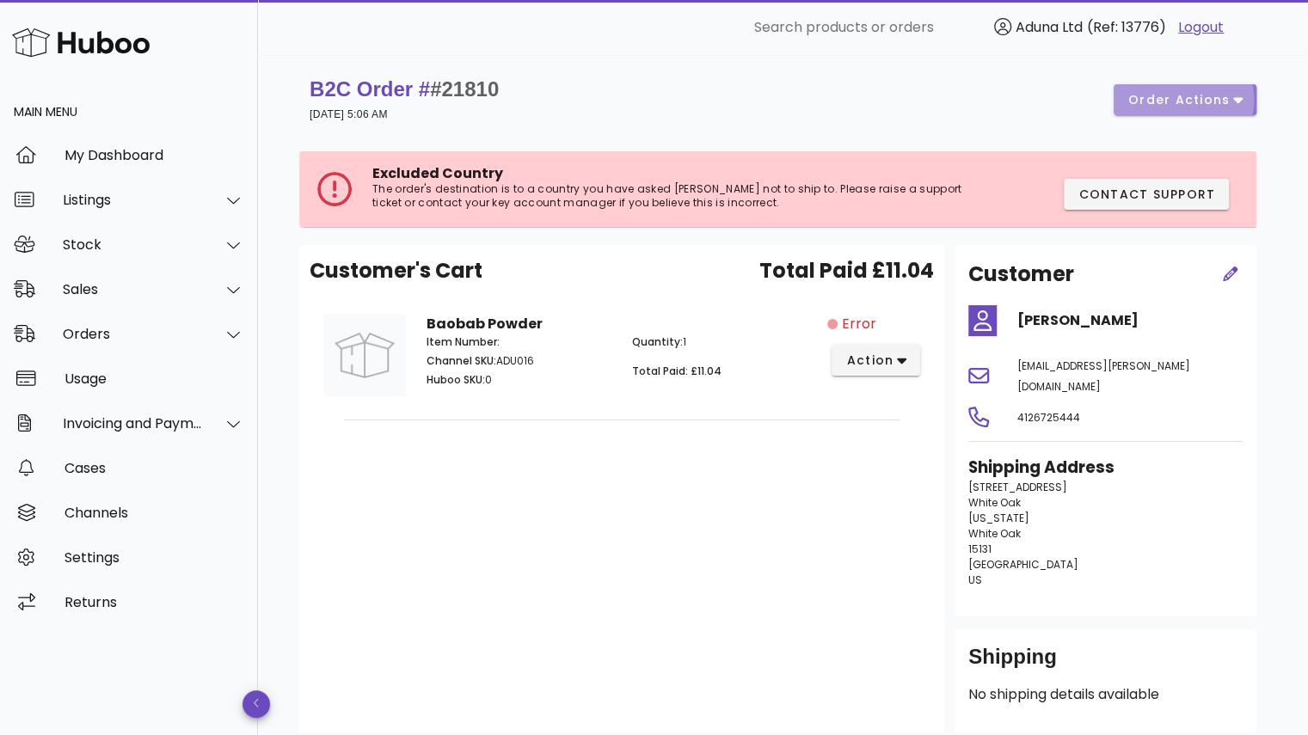
click at [1187, 102] on span "order actions" at bounding box center [1179, 100] width 103 height 18
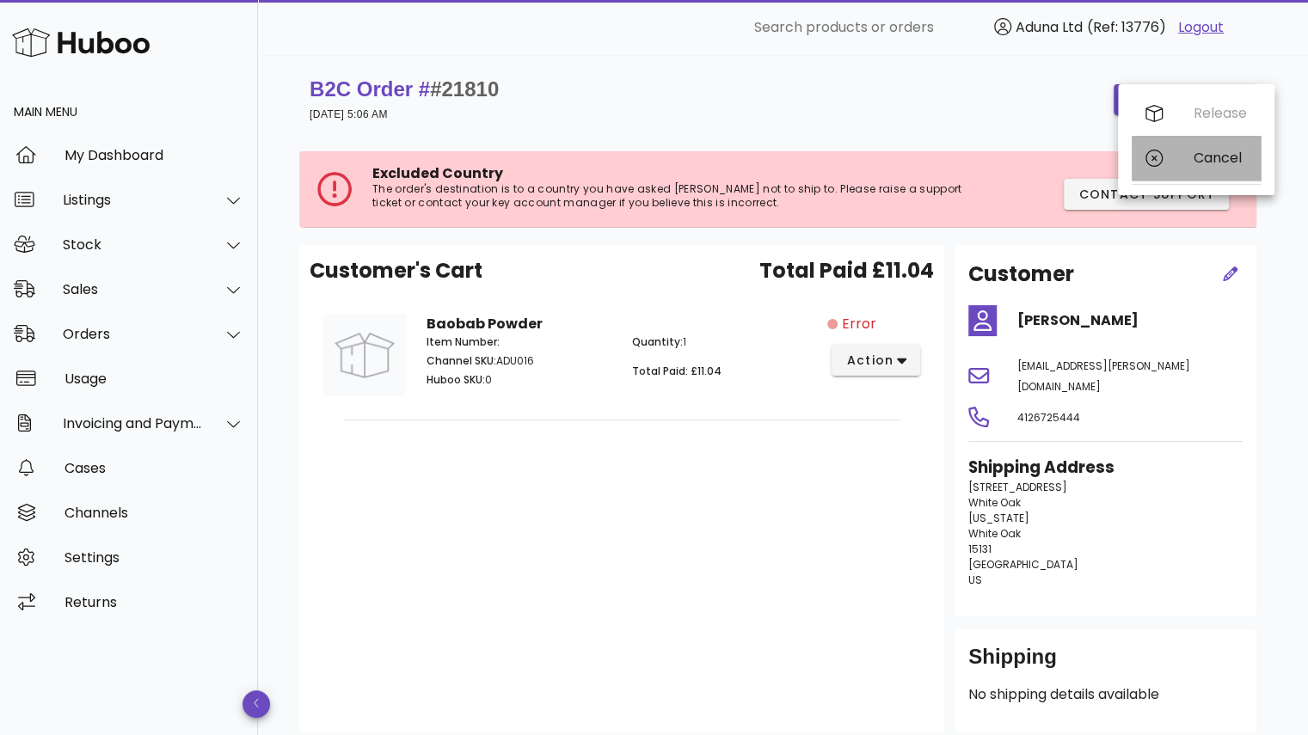
click at [1180, 178] on div "Cancel" at bounding box center [1196, 158] width 129 height 45
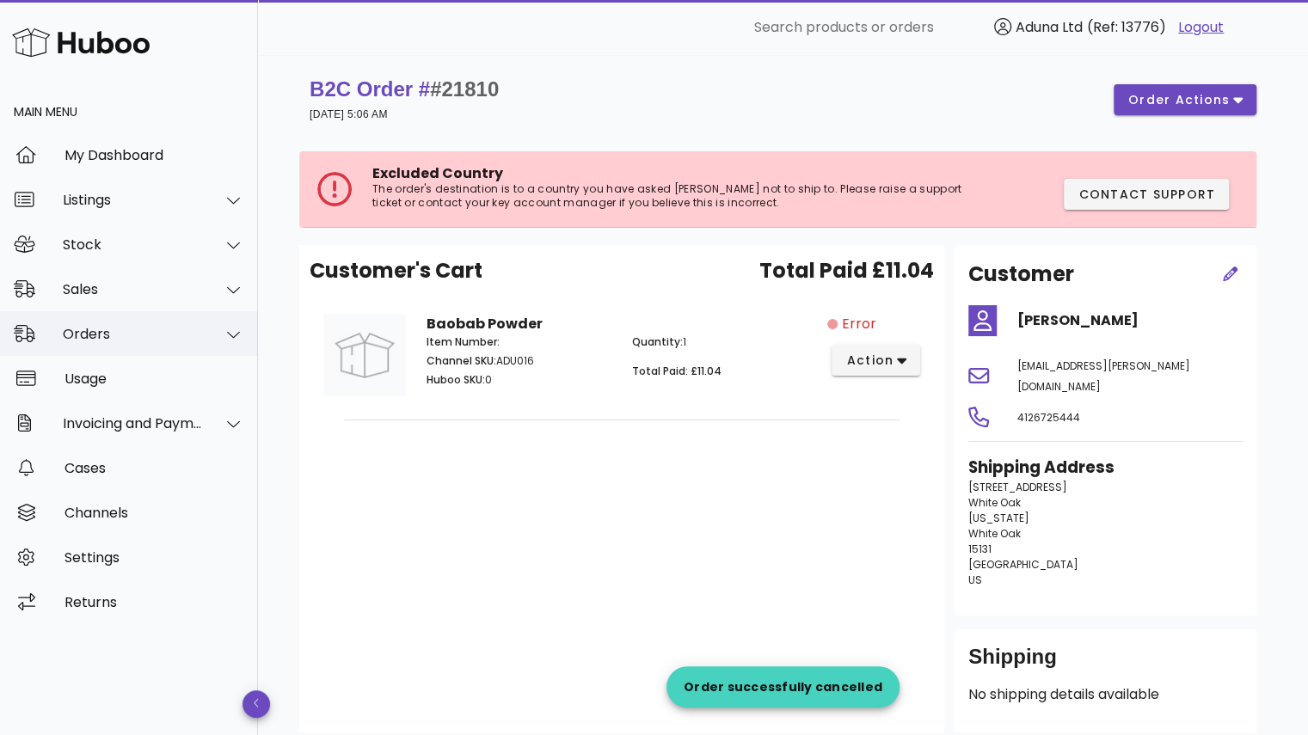
click at [158, 326] on div "Orders" at bounding box center [133, 334] width 140 height 16
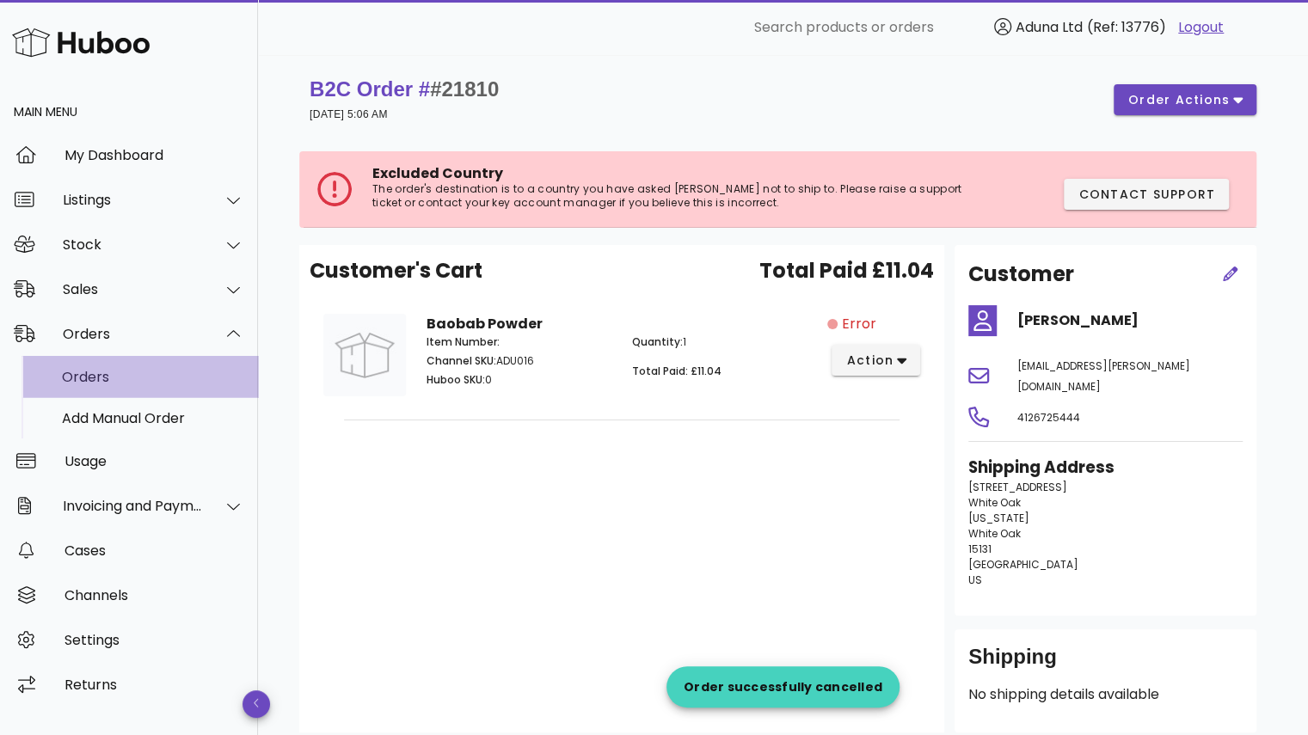
click at [126, 381] on div "Orders" at bounding box center [153, 377] width 182 height 16
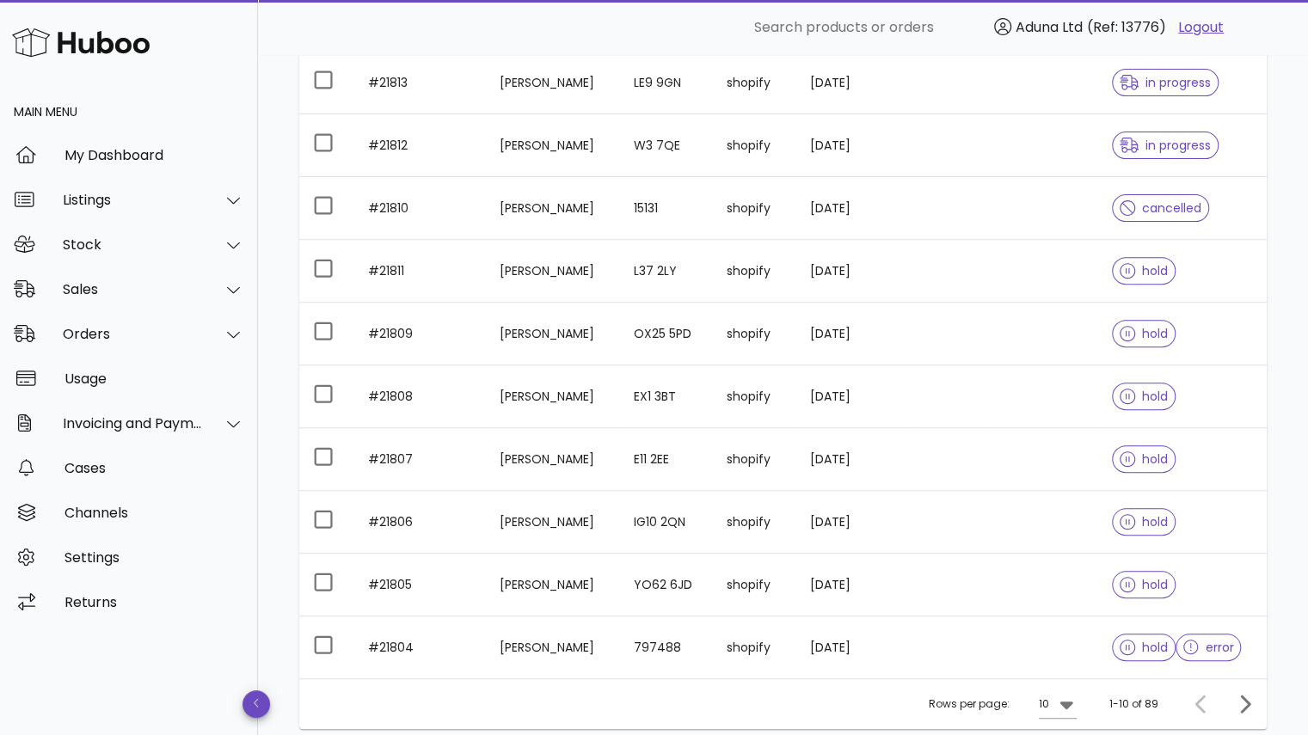
scroll to position [279, 0]
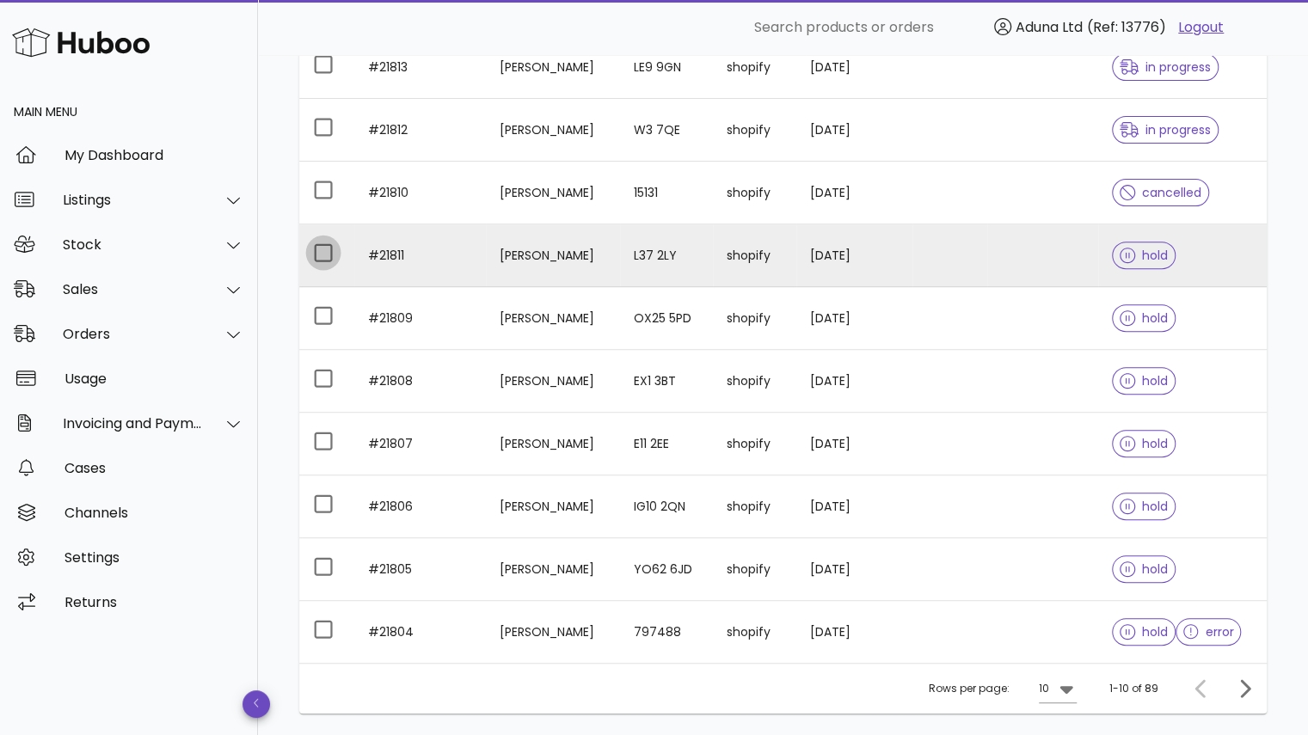
click at [327, 256] on div at bounding box center [323, 252] width 29 height 29
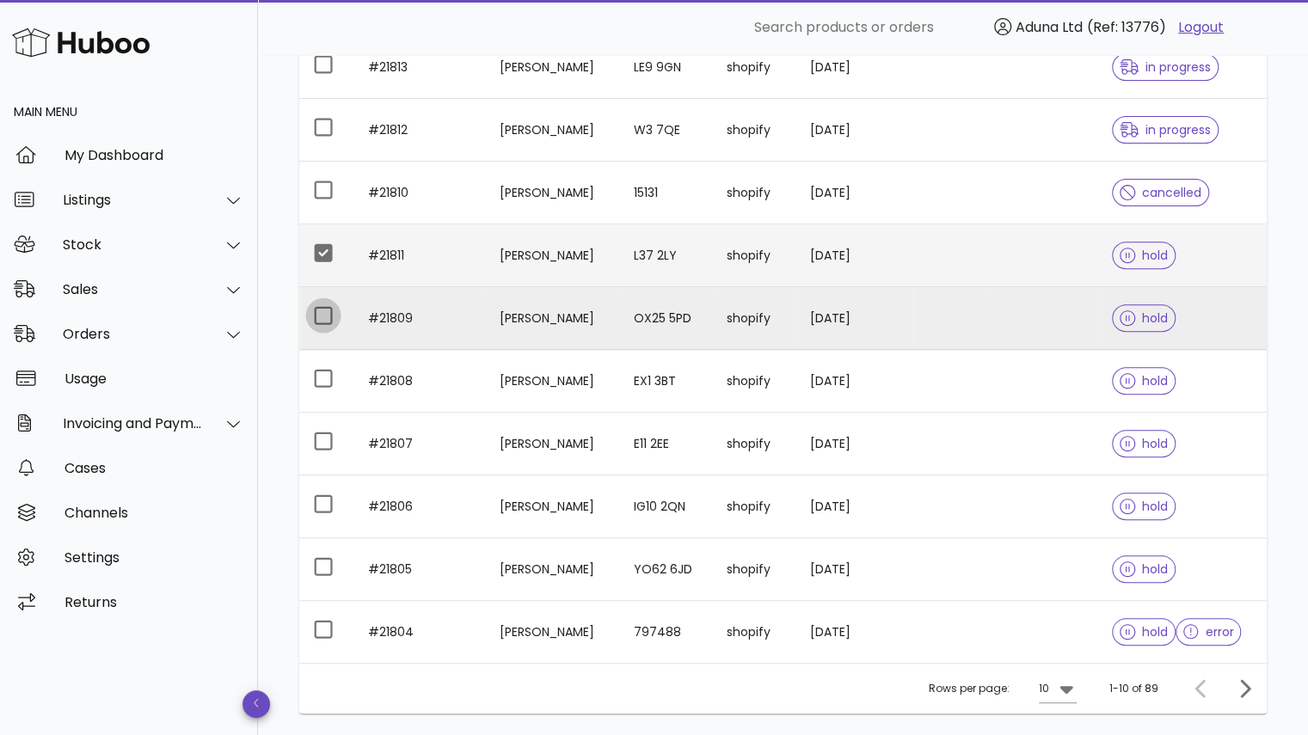
click at [326, 320] on div at bounding box center [323, 315] width 29 height 29
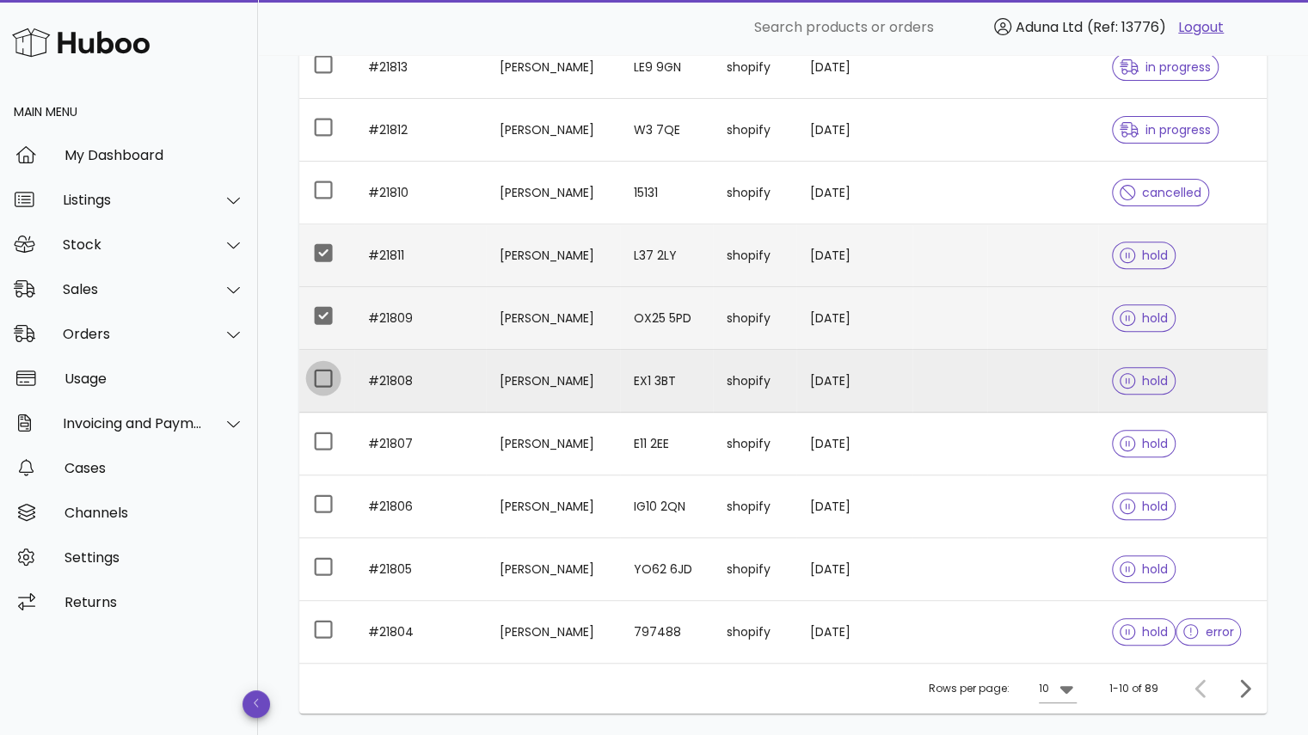
click at [327, 384] on div at bounding box center [323, 378] width 29 height 29
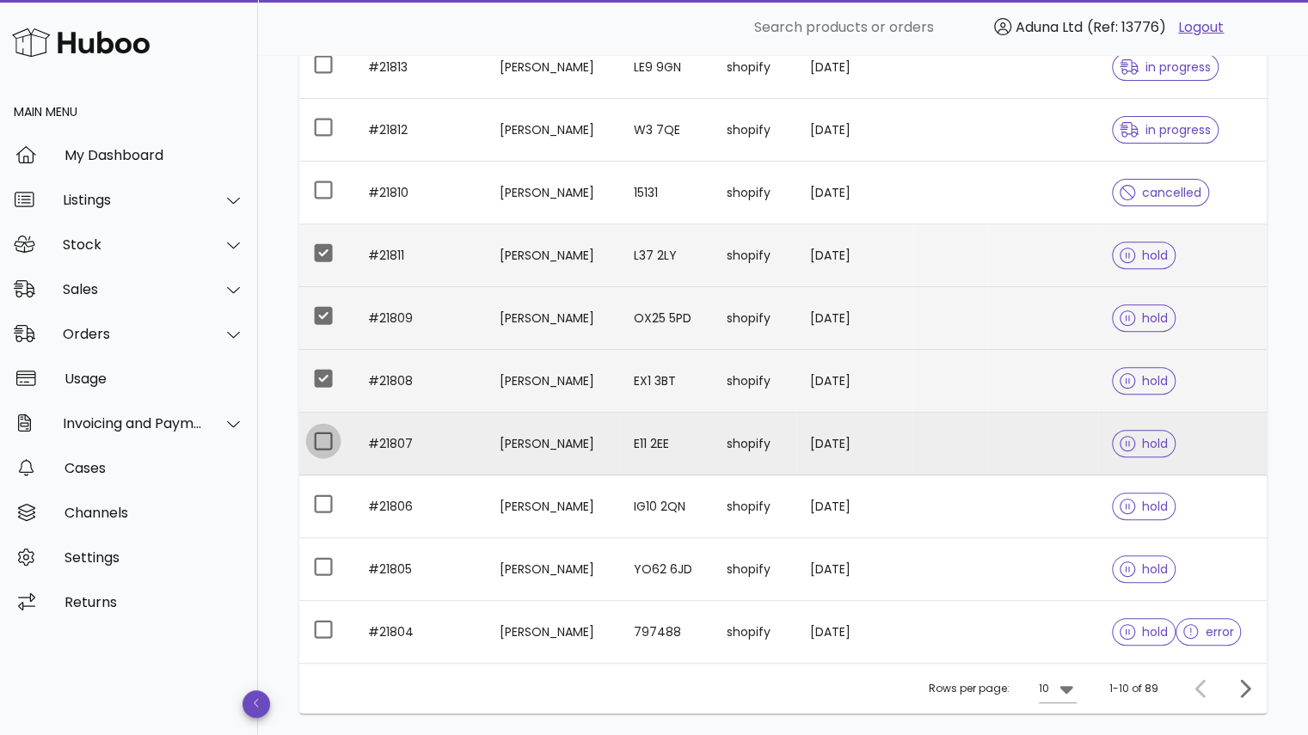
click at [323, 450] on div at bounding box center [323, 441] width 29 height 29
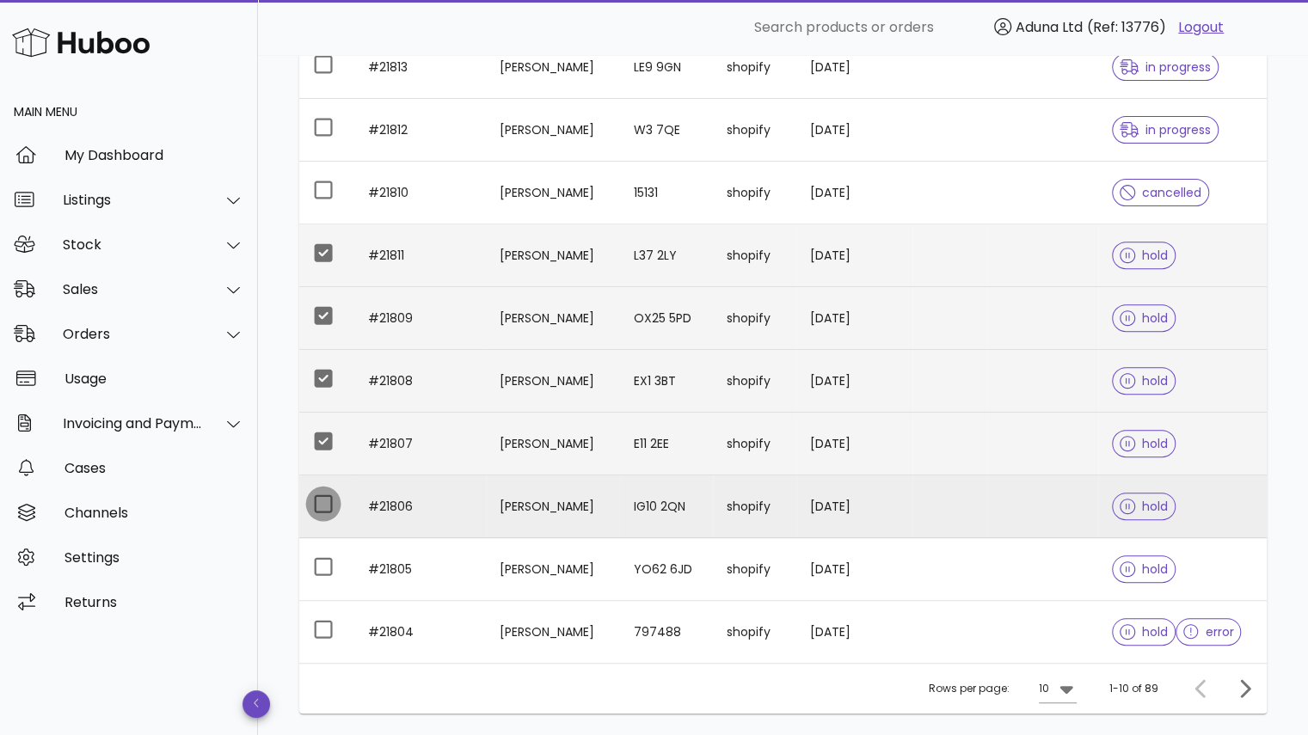
click at [322, 501] on div at bounding box center [323, 503] width 29 height 29
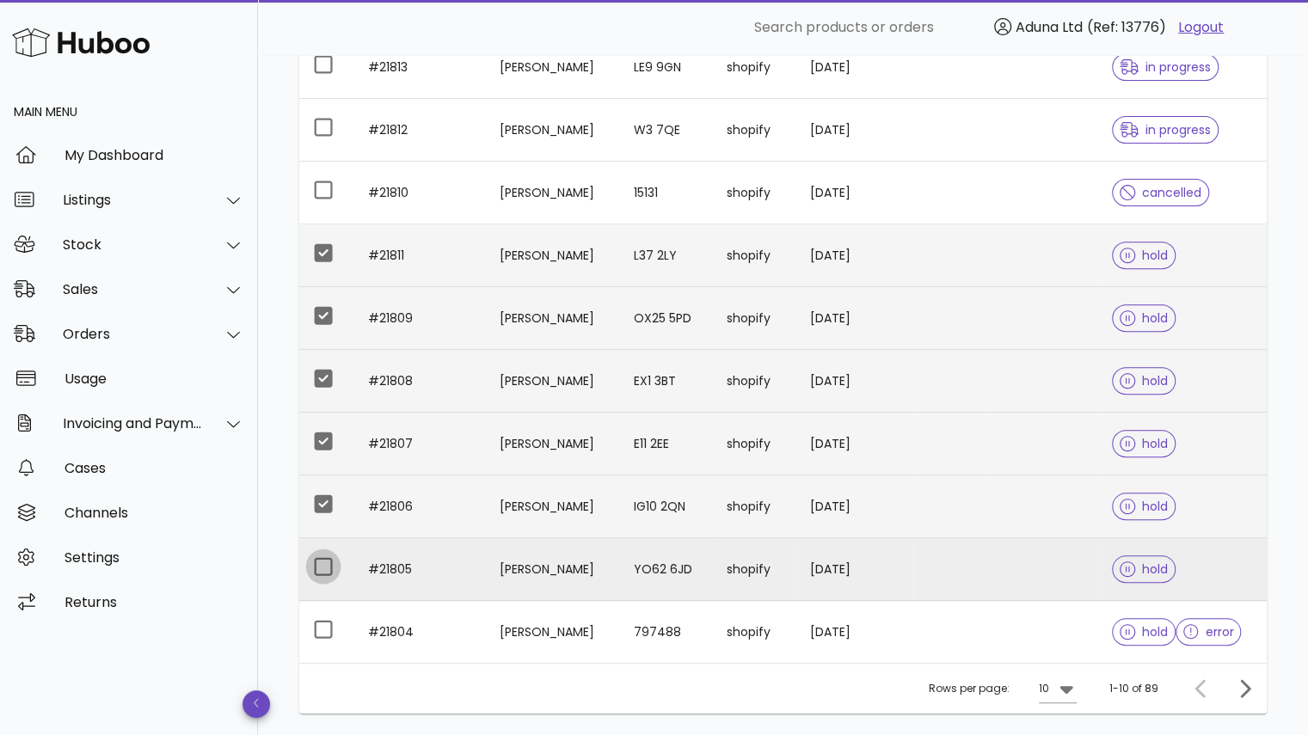
click at [323, 562] on div at bounding box center [323, 566] width 29 height 29
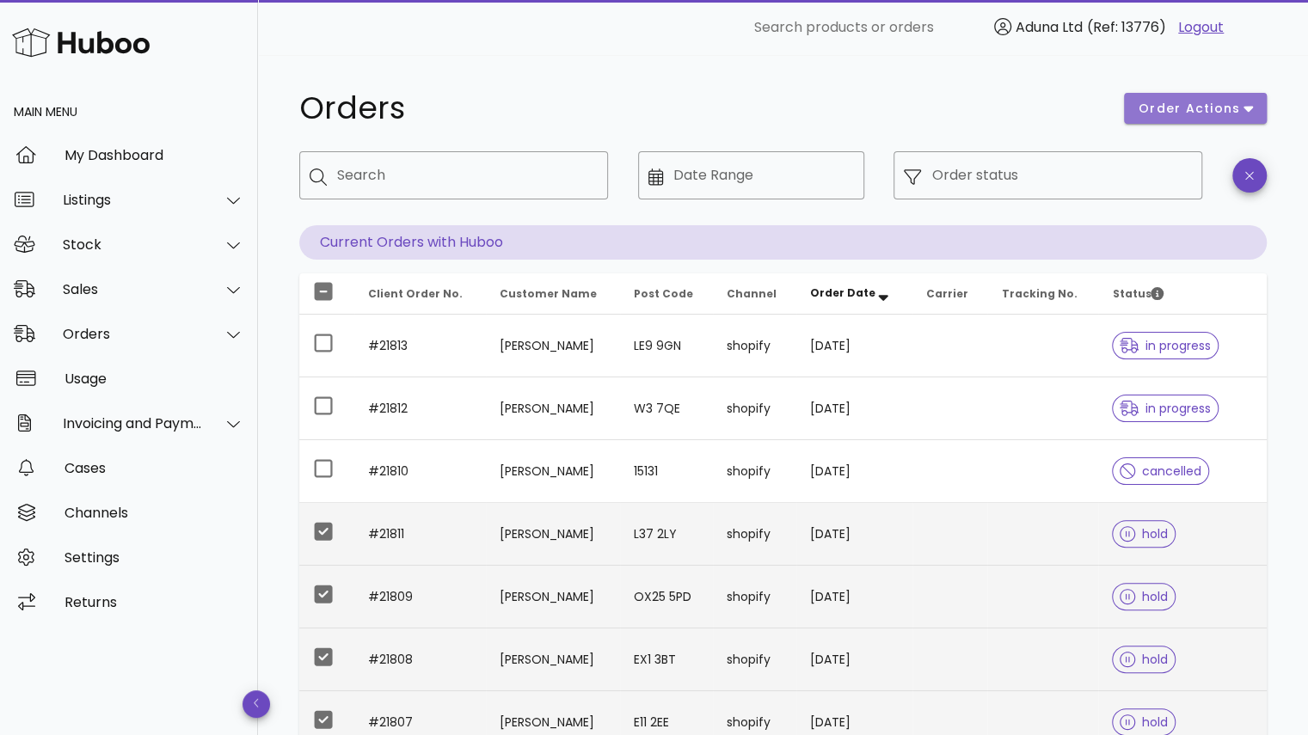
click at [1166, 114] on span "order actions" at bounding box center [1189, 109] width 103 height 18
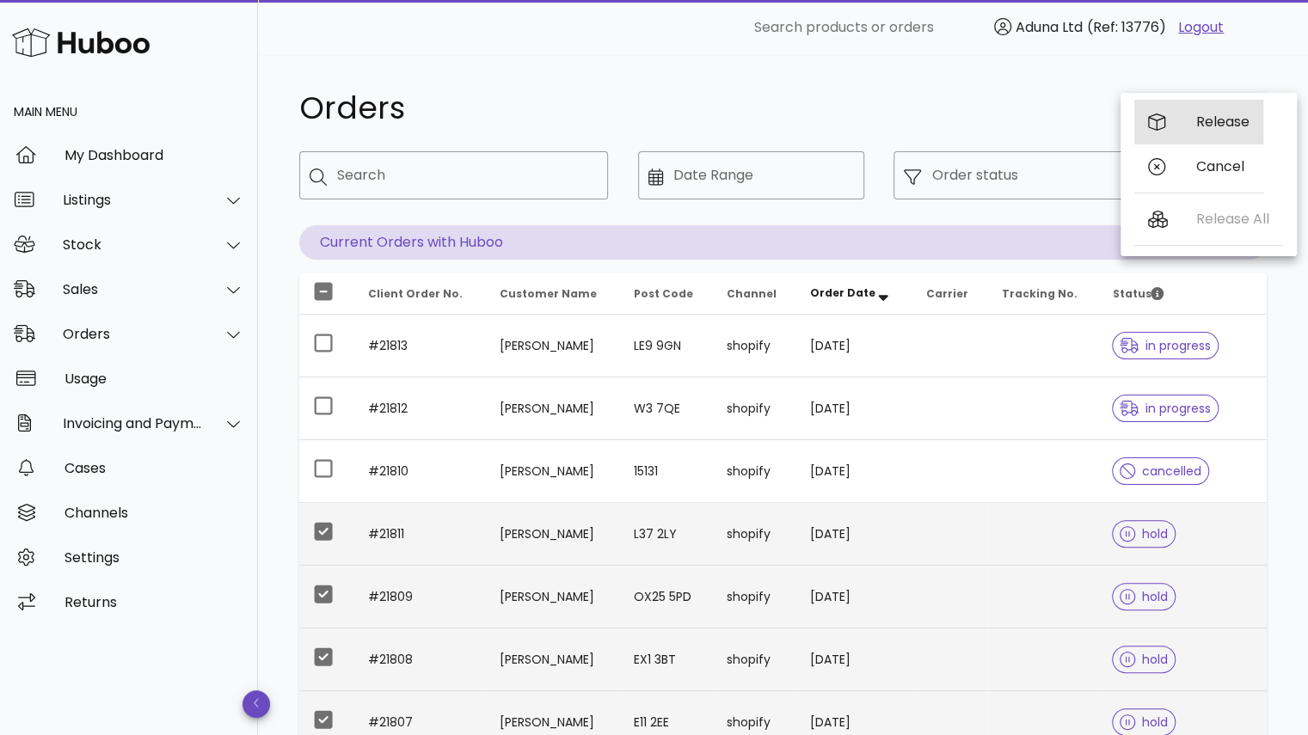
click at [1200, 120] on div "Release" at bounding box center [1223, 122] width 53 height 16
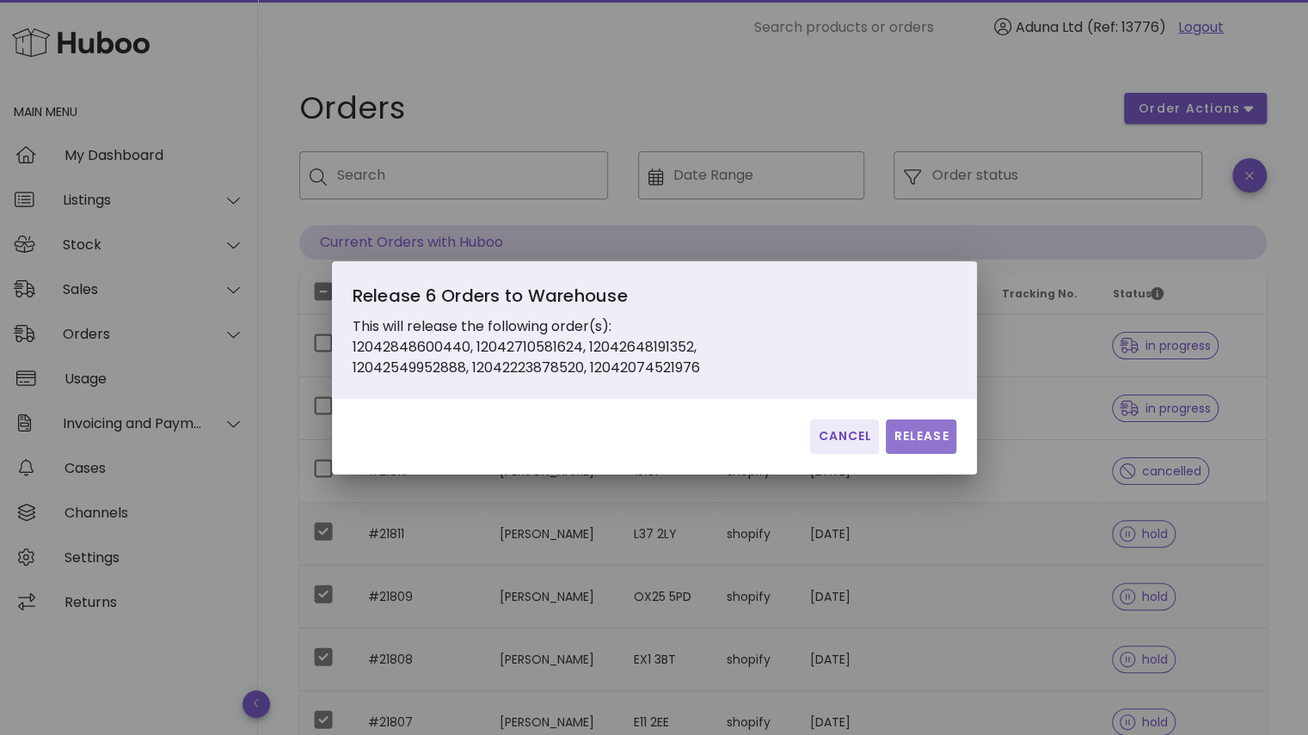
click at [936, 434] on span "Release" at bounding box center [921, 437] width 56 height 18
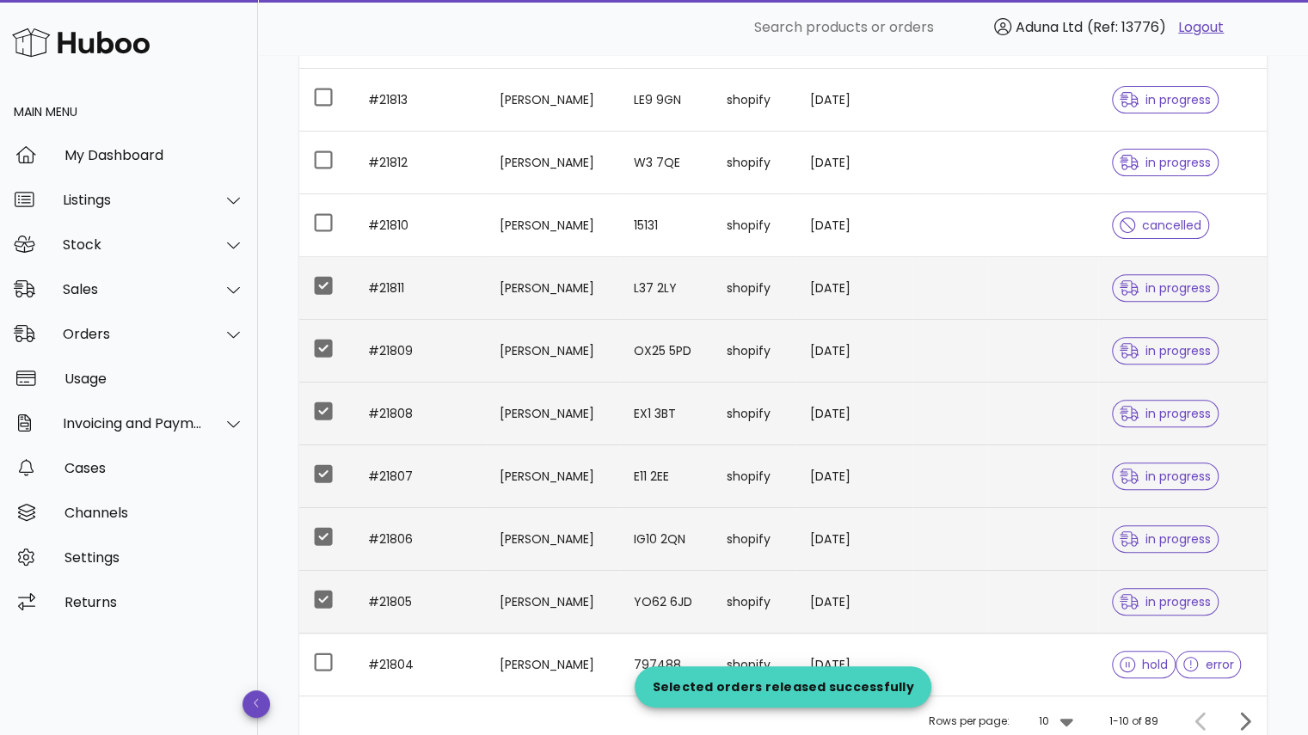
scroll to position [393, 0]
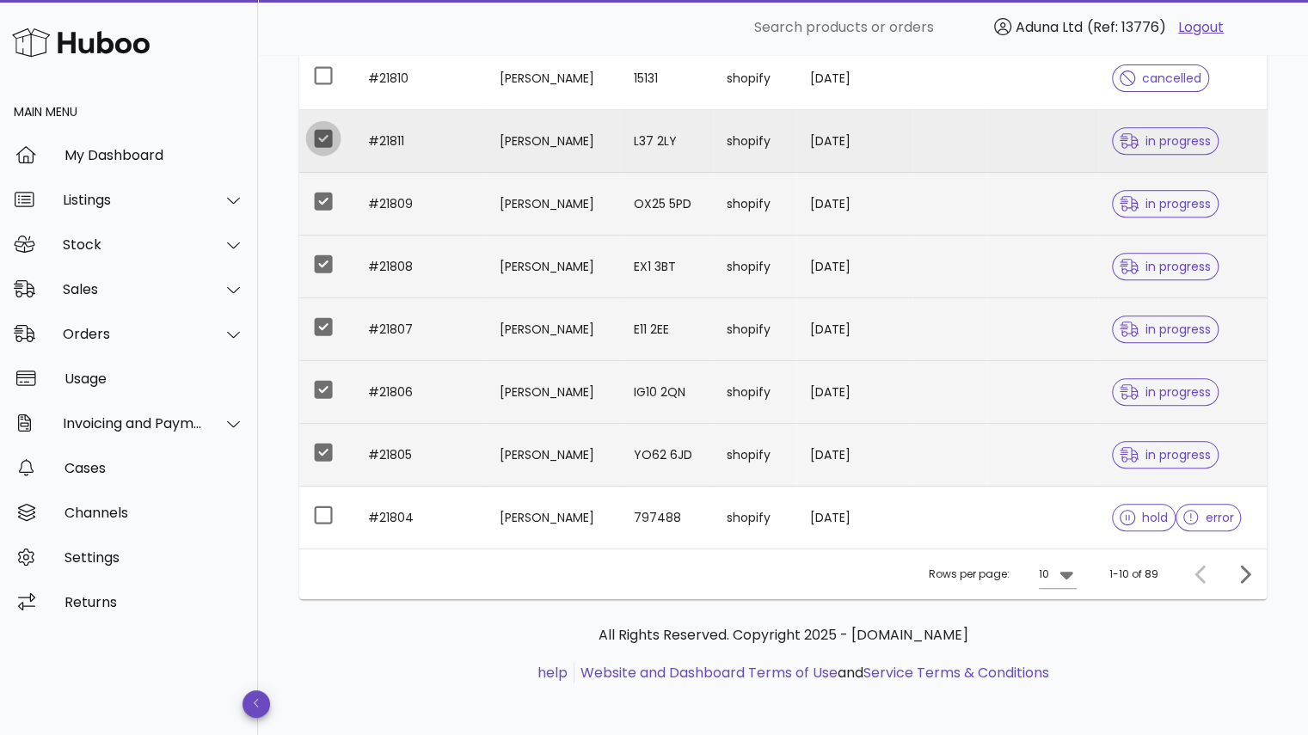
click at [331, 142] on div at bounding box center [323, 138] width 29 height 29
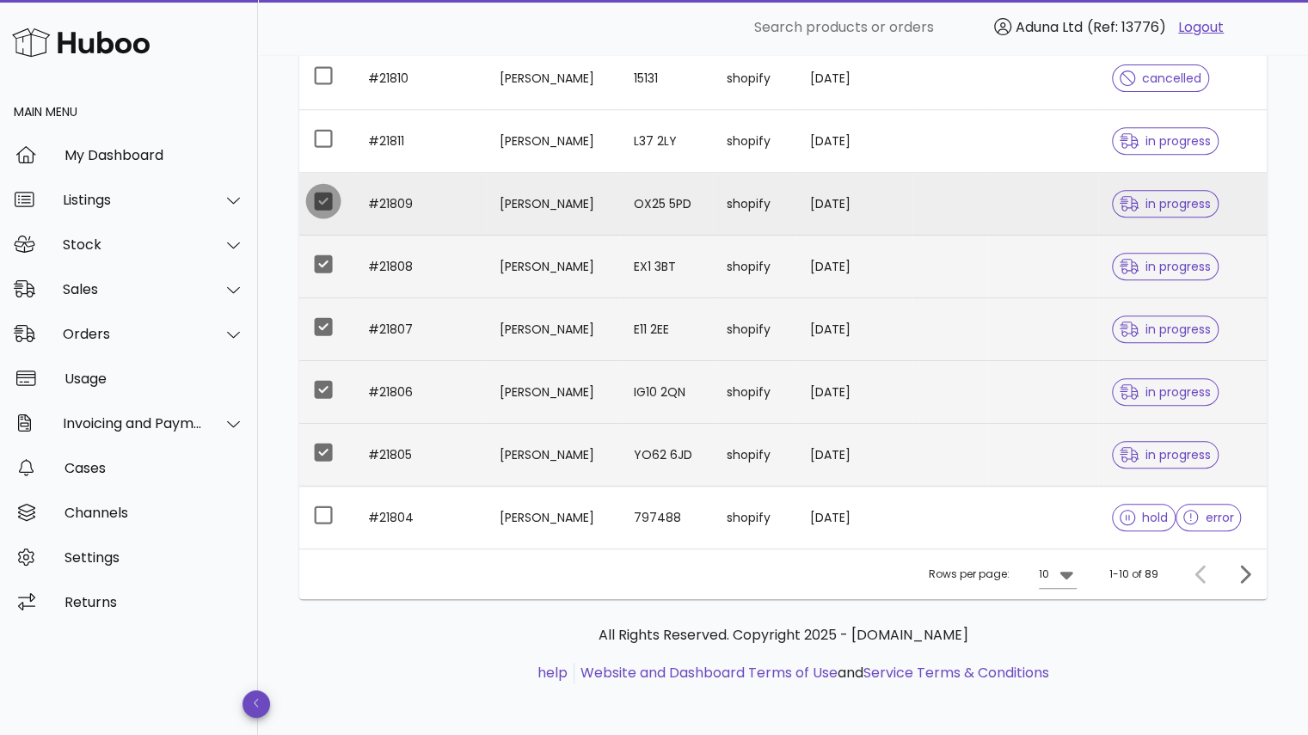
click at [321, 199] on div at bounding box center [323, 201] width 29 height 29
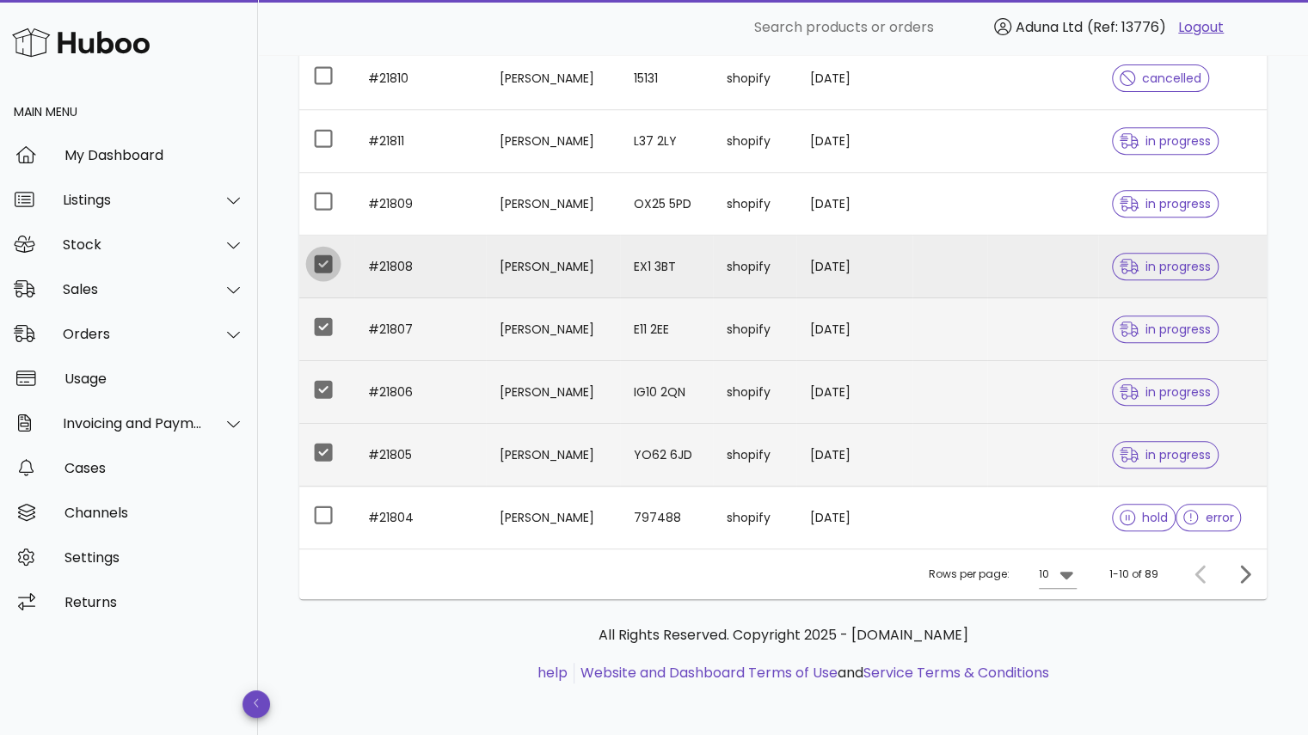
click at [317, 275] on div at bounding box center [323, 263] width 29 height 29
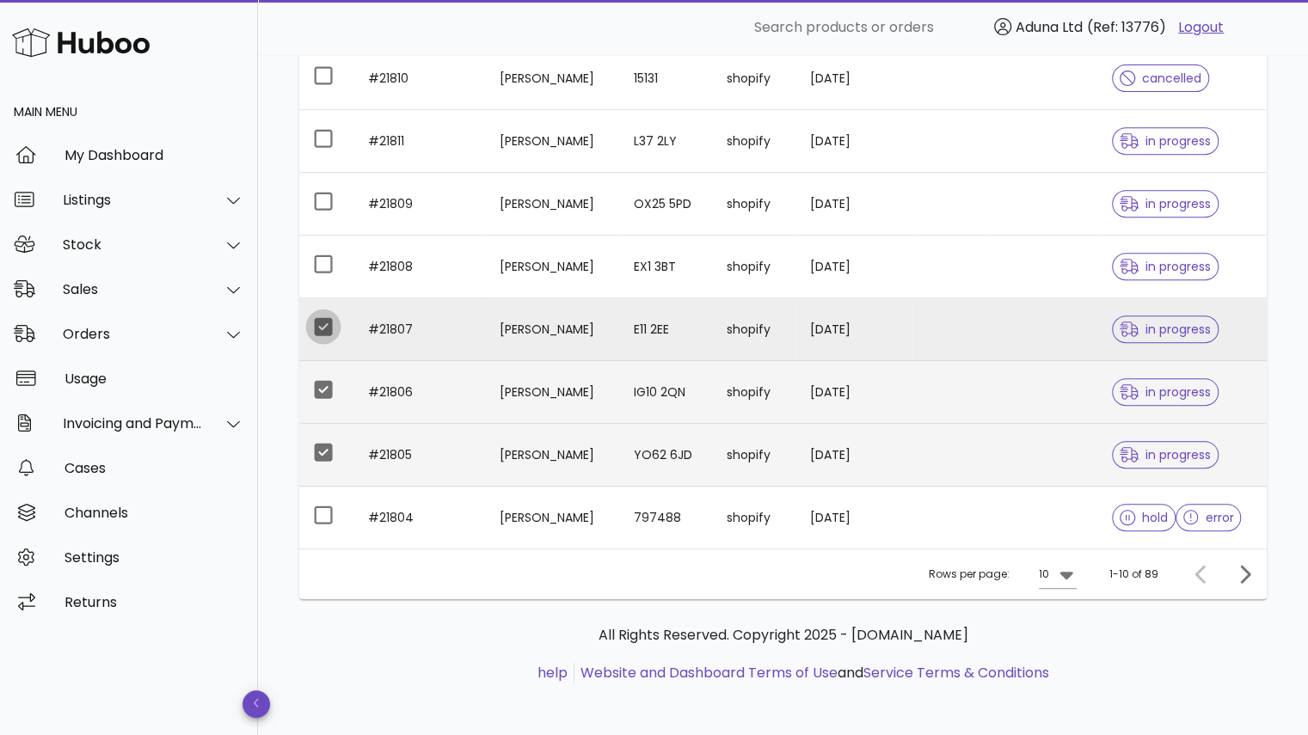
click at [322, 321] on div at bounding box center [323, 326] width 29 height 29
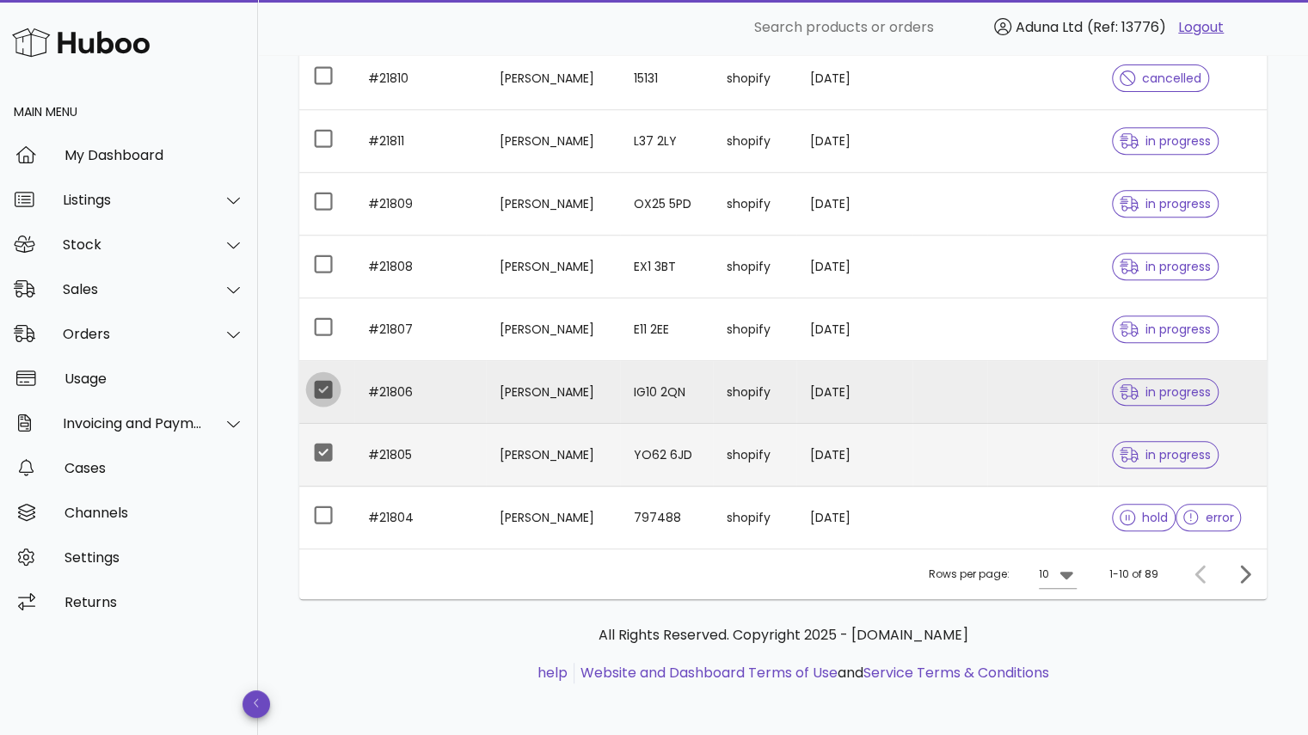
click at [320, 386] on div at bounding box center [323, 389] width 29 height 29
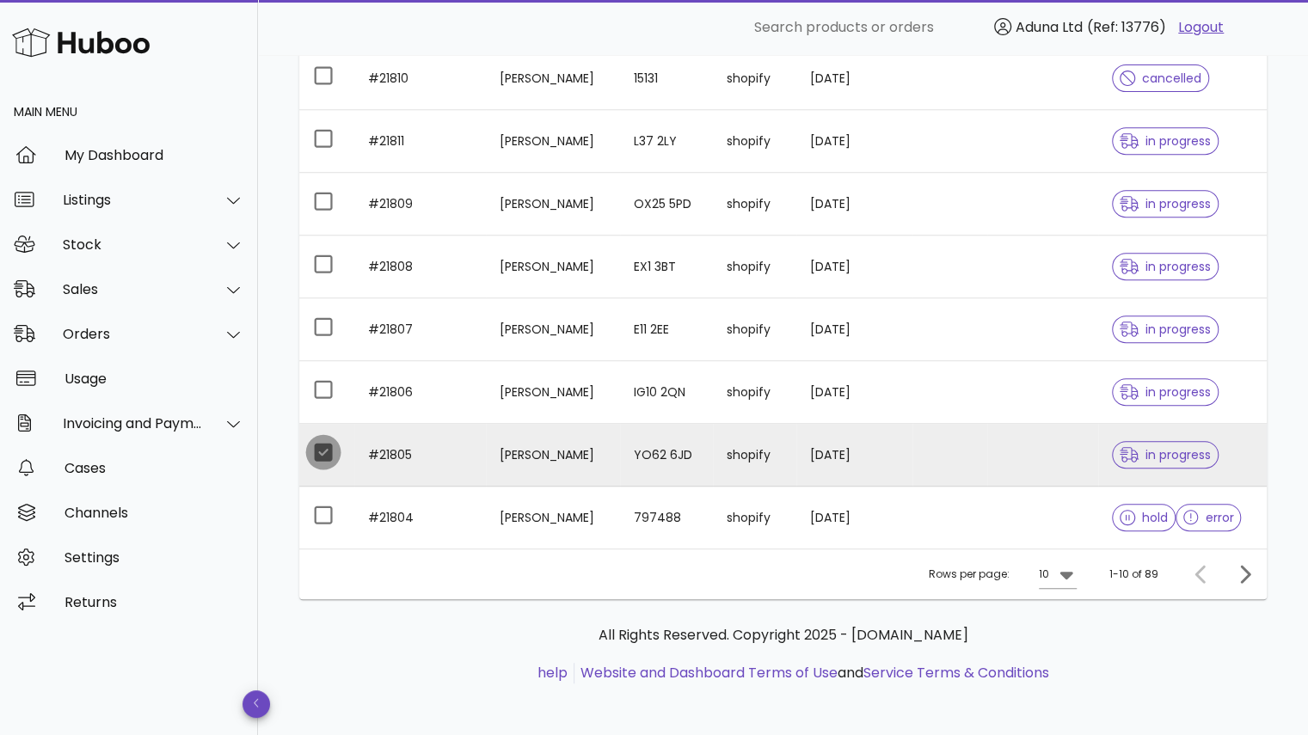
click at [329, 457] on div at bounding box center [323, 452] width 29 height 29
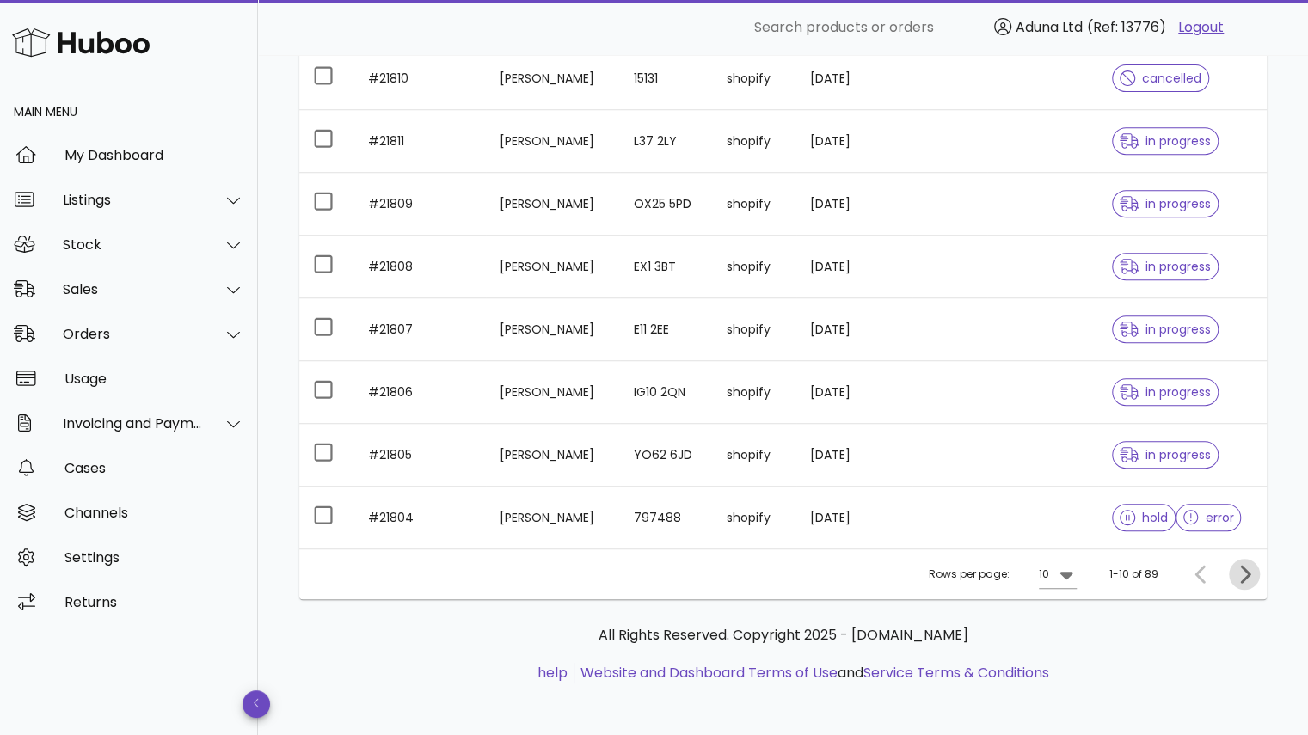
click at [1247, 571] on icon "Next page" at bounding box center [1245, 574] width 10 height 18
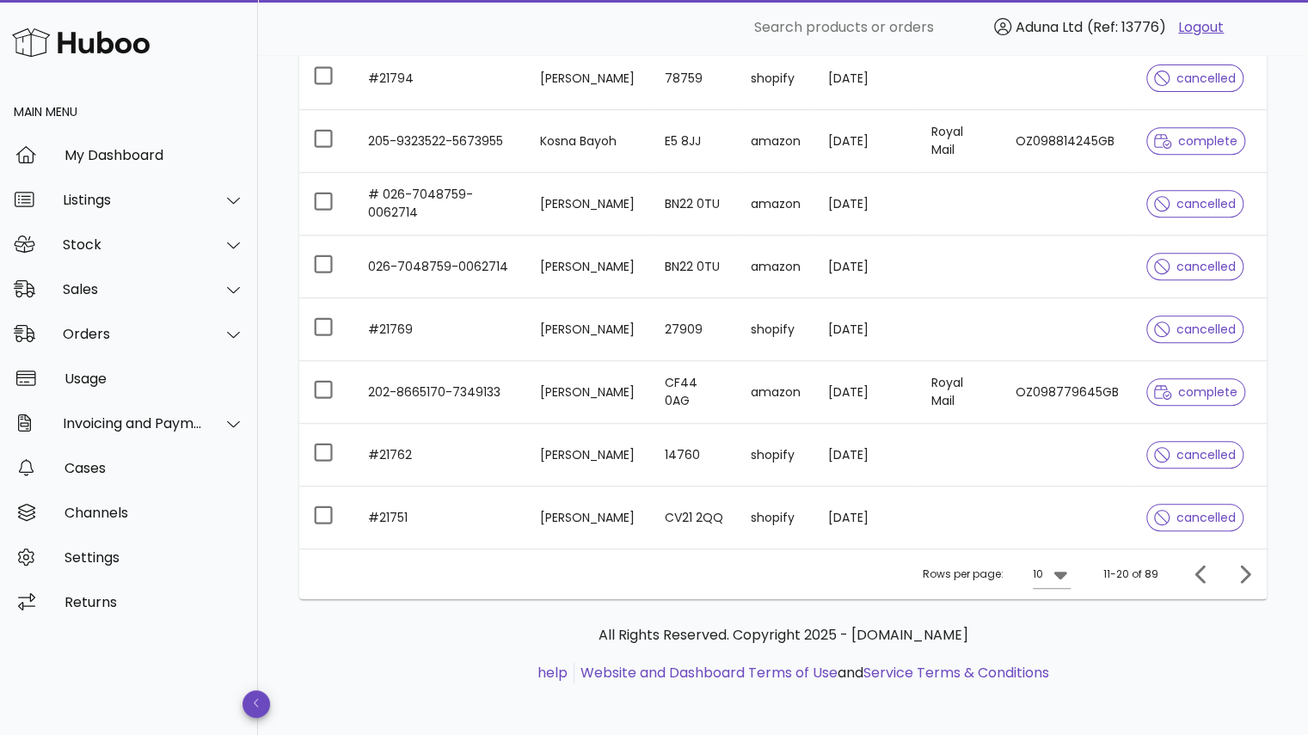
click at [1168, 667] on ul "help Website and Dashboard Terms of Use and Service Terms & Conditions" at bounding box center [783, 673] width 940 height 21
click at [1239, 575] on icon "Next page" at bounding box center [1244, 574] width 21 height 21
